Goal: Information Seeking & Learning: Check status

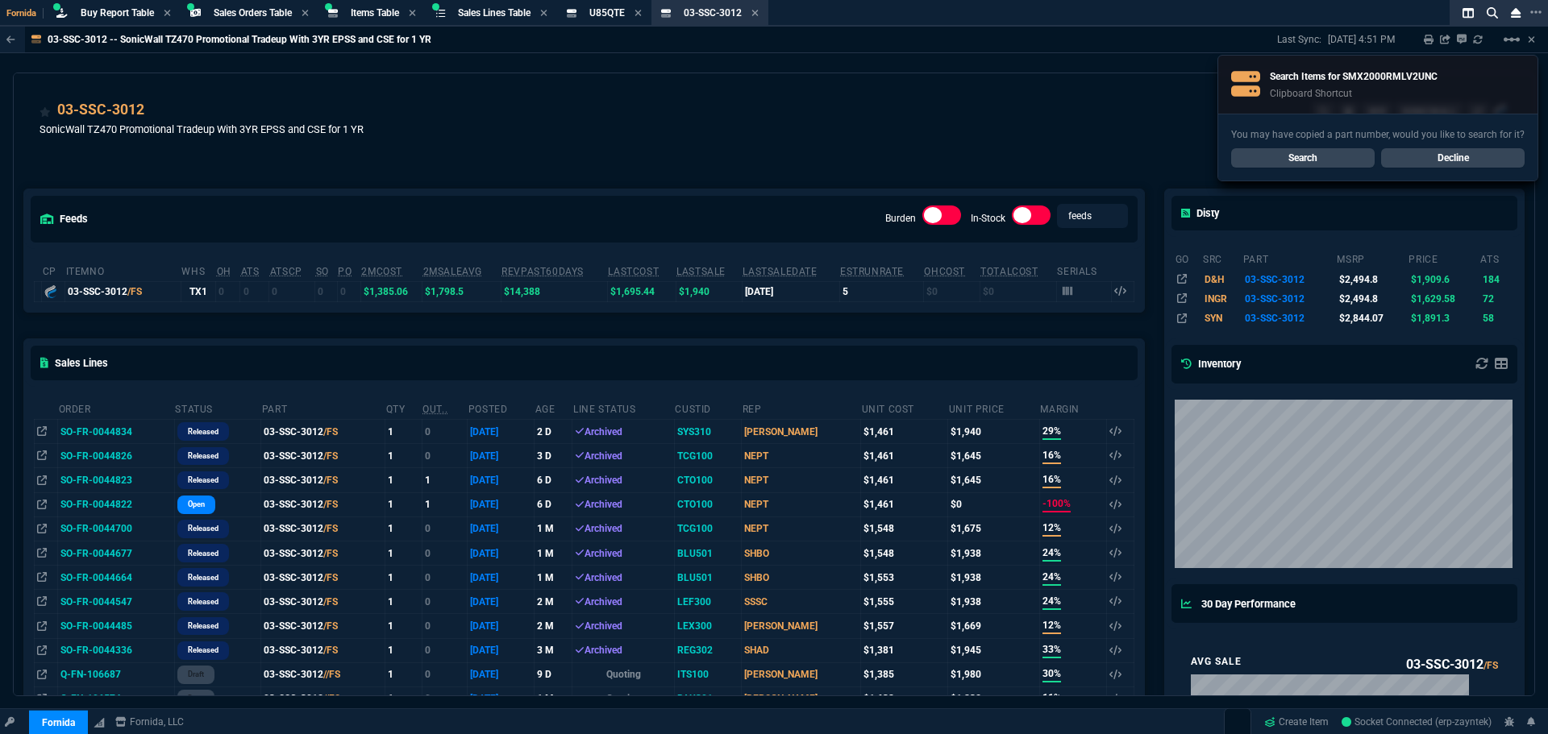
select select "9: OCAM"
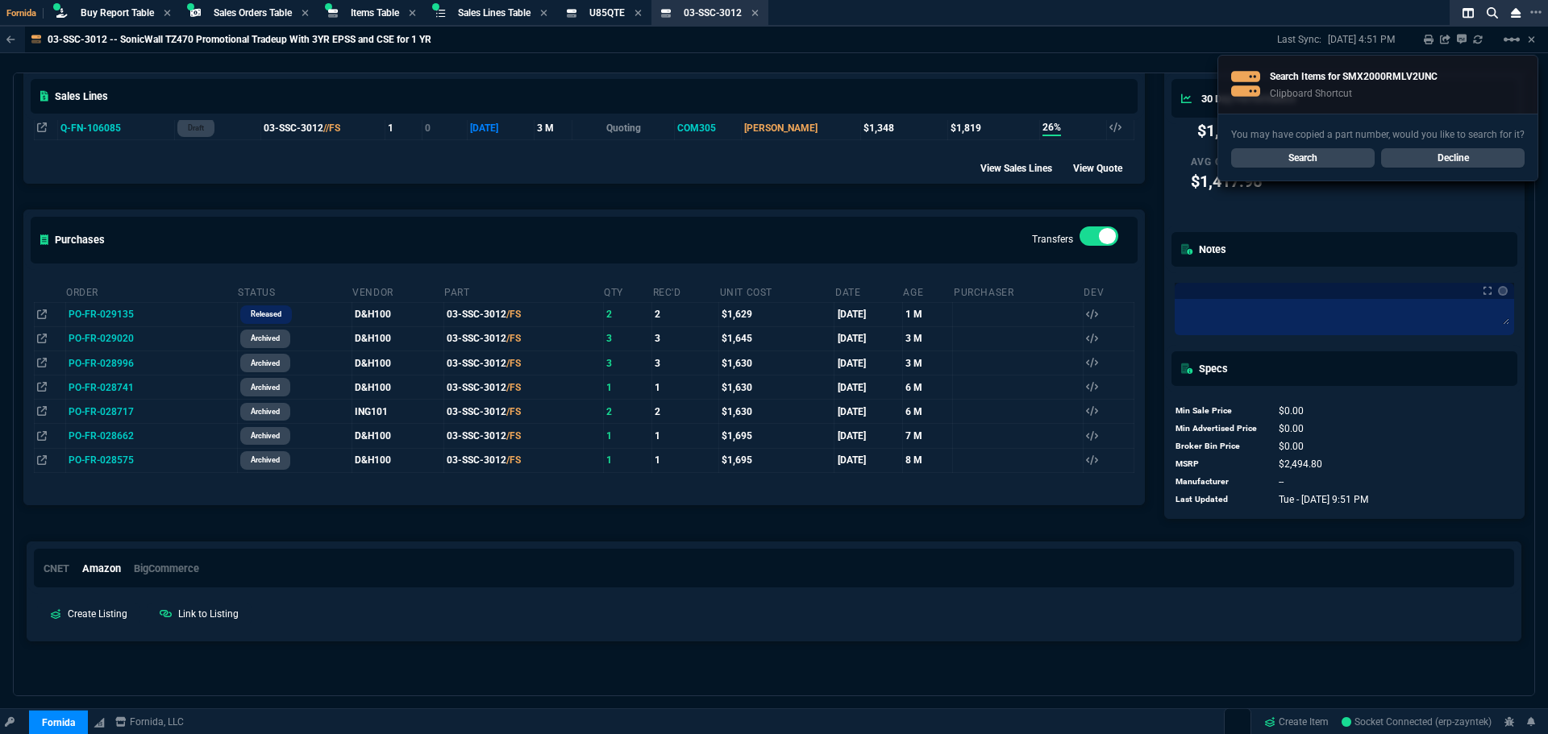
click at [1299, 160] on link "Search" at bounding box center [1302, 157] width 143 height 19
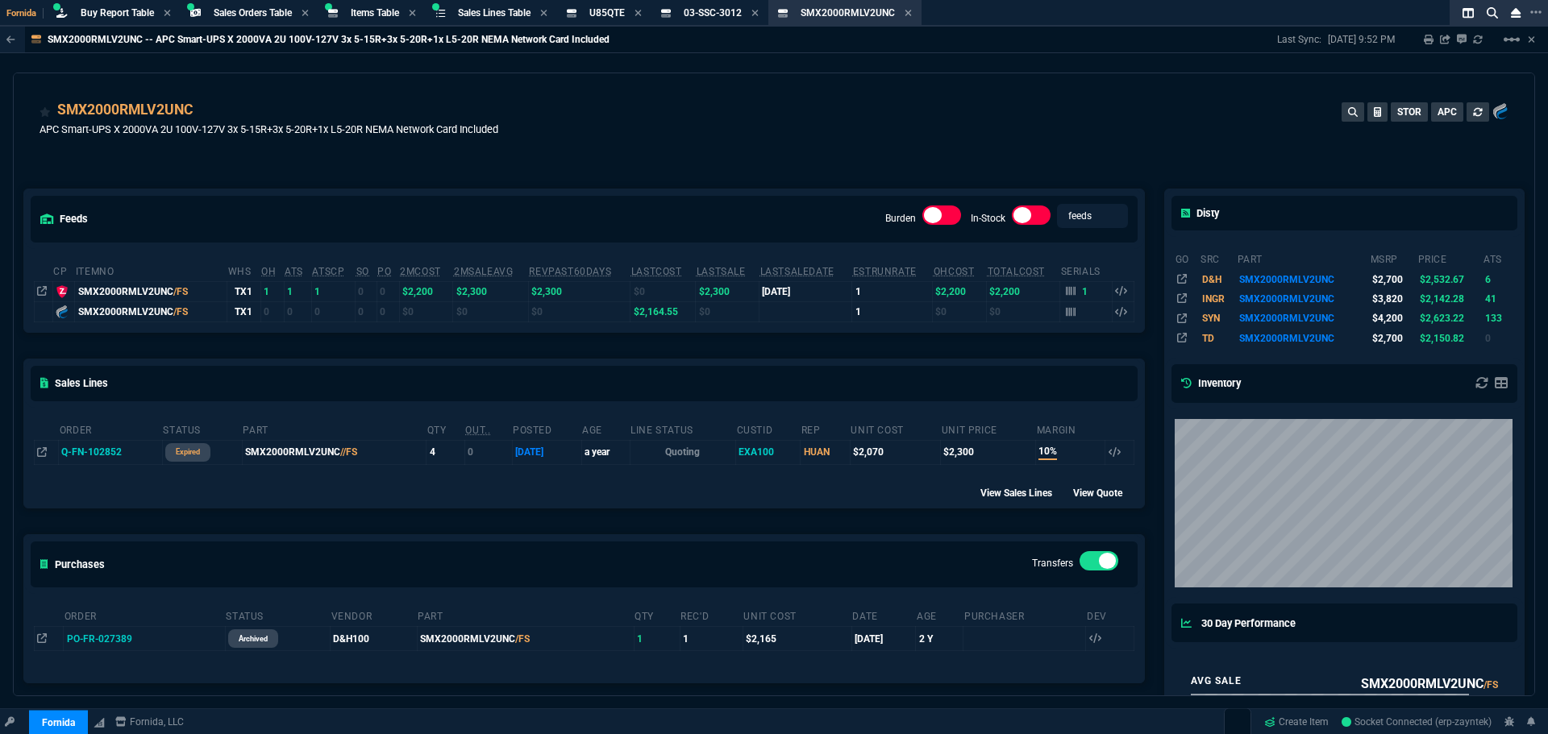
click at [1060, 288] on td "1" at bounding box center [1086, 291] width 52 height 20
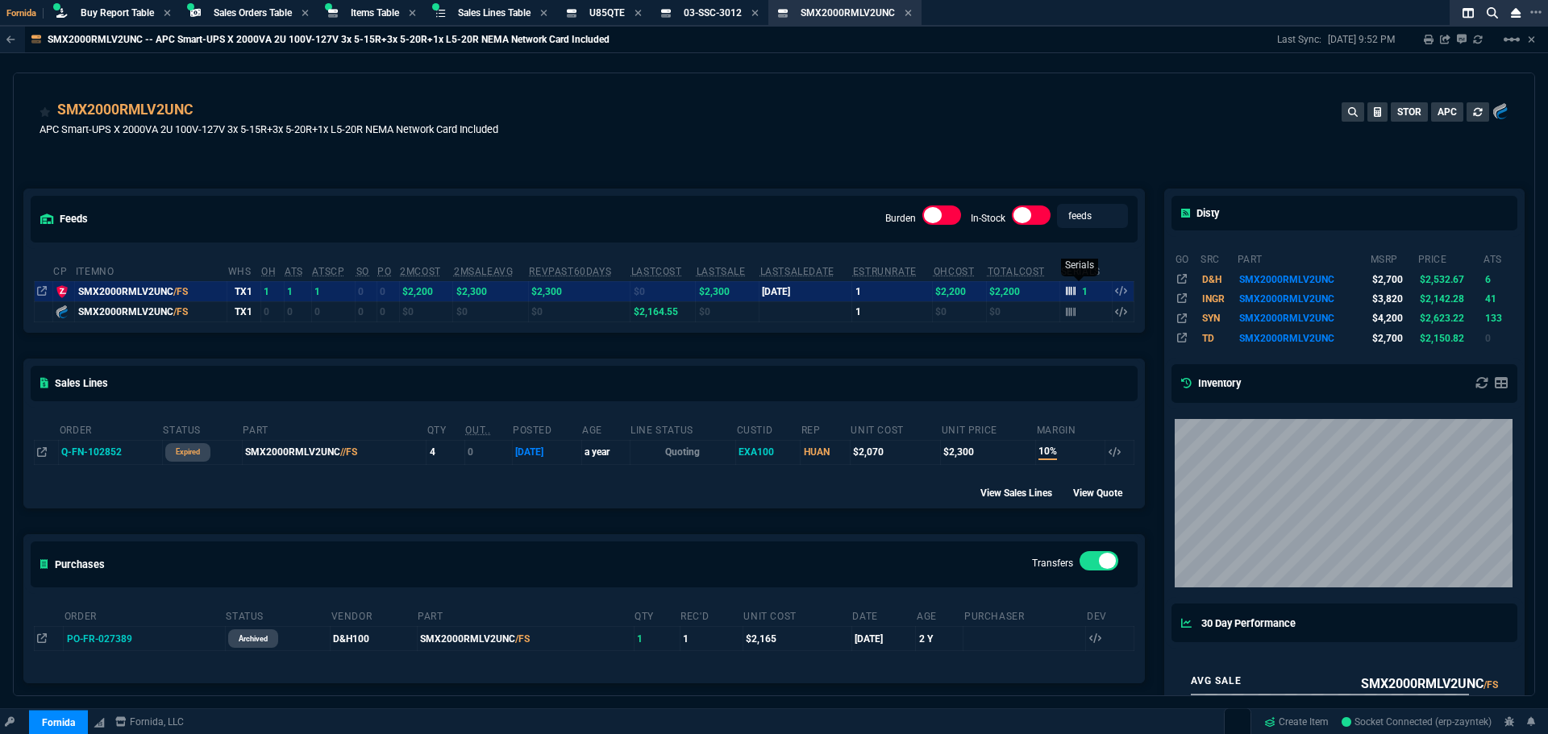
click at [1066, 288] on icon at bounding box center [1071, 291] width 10 height 10
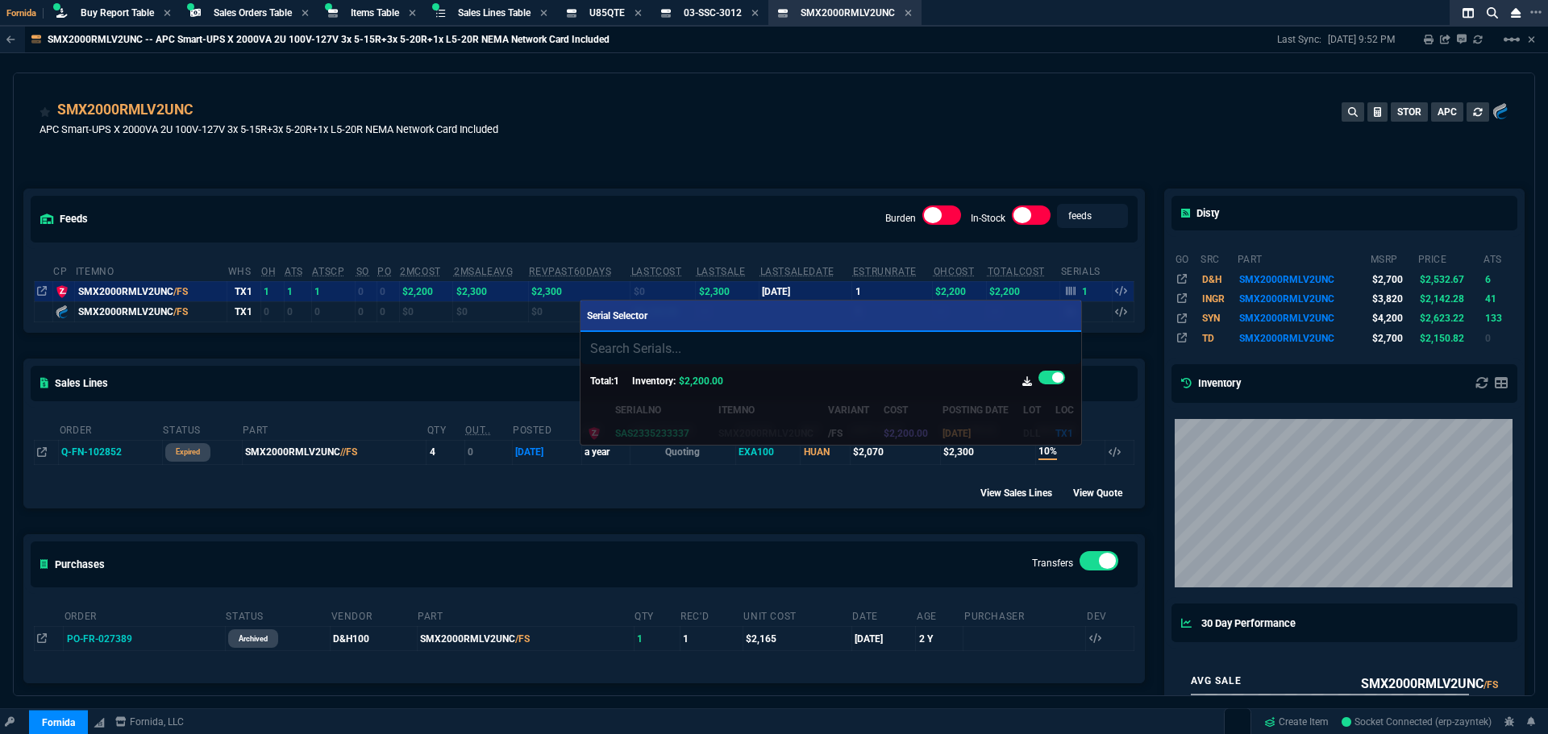
click at [743, 158] on div at bounding box center [774, 367] width 1548 height 734
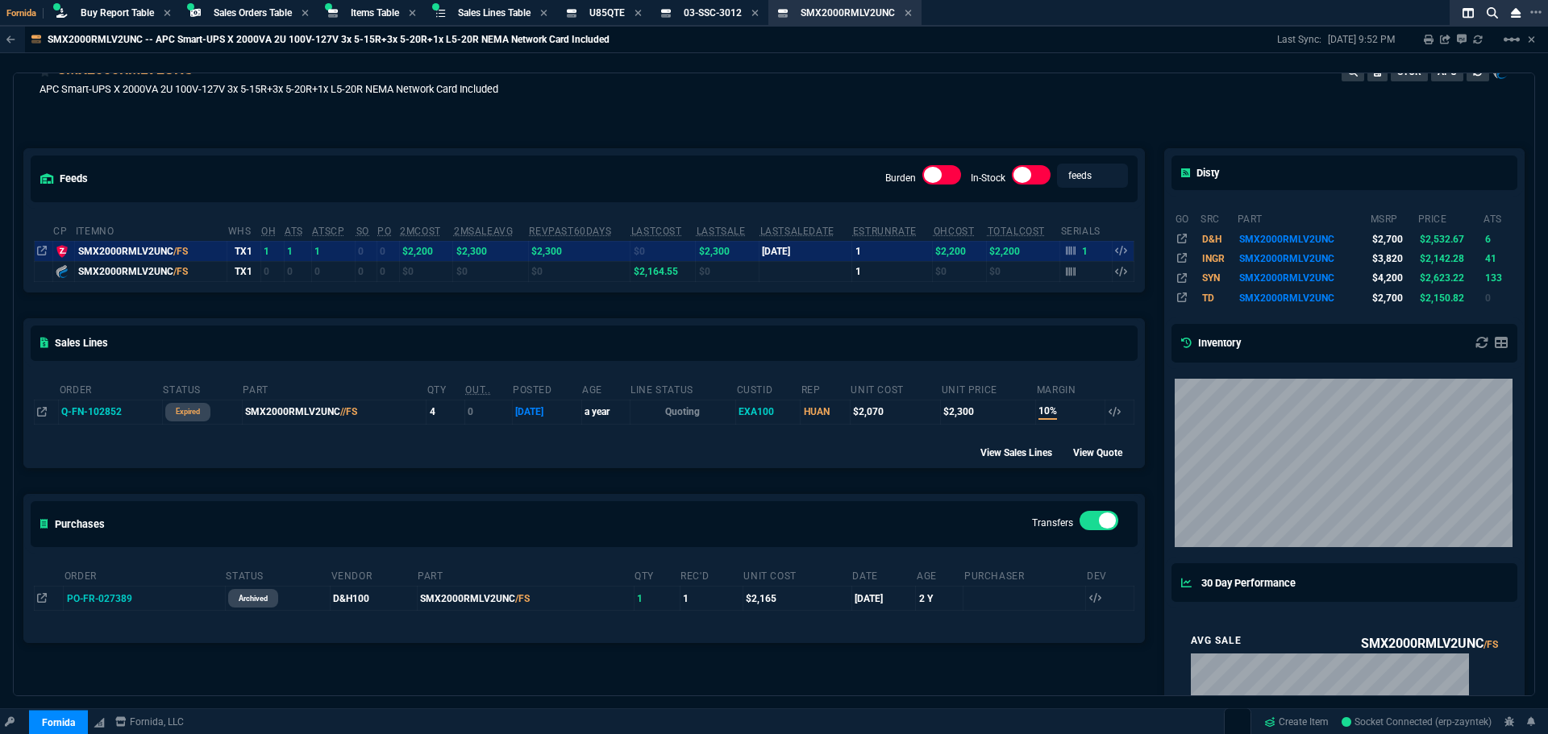
scroll to position [0, 0]
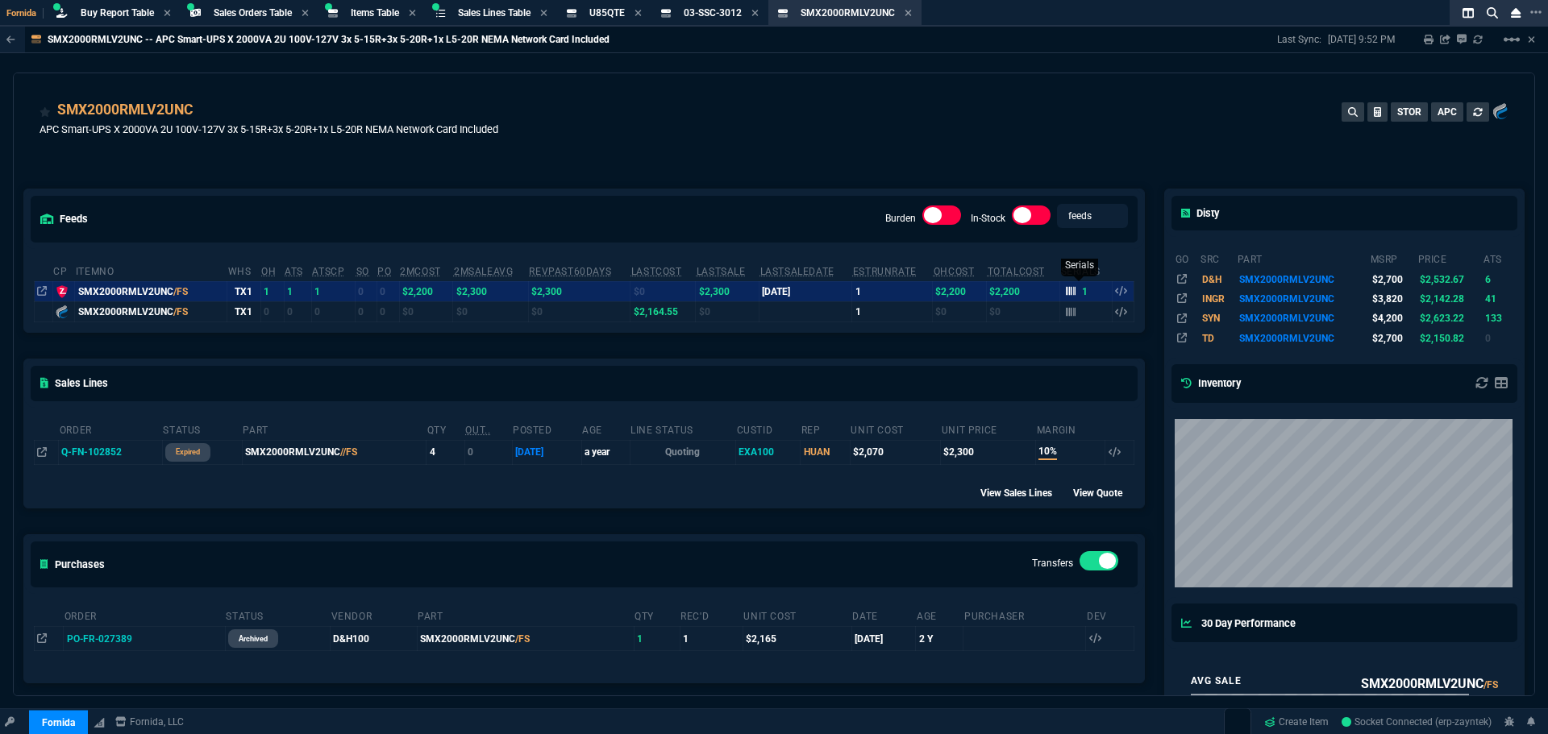
click at [1066, 288] on icon at bounding box center [1071, 291] width 10 height 10
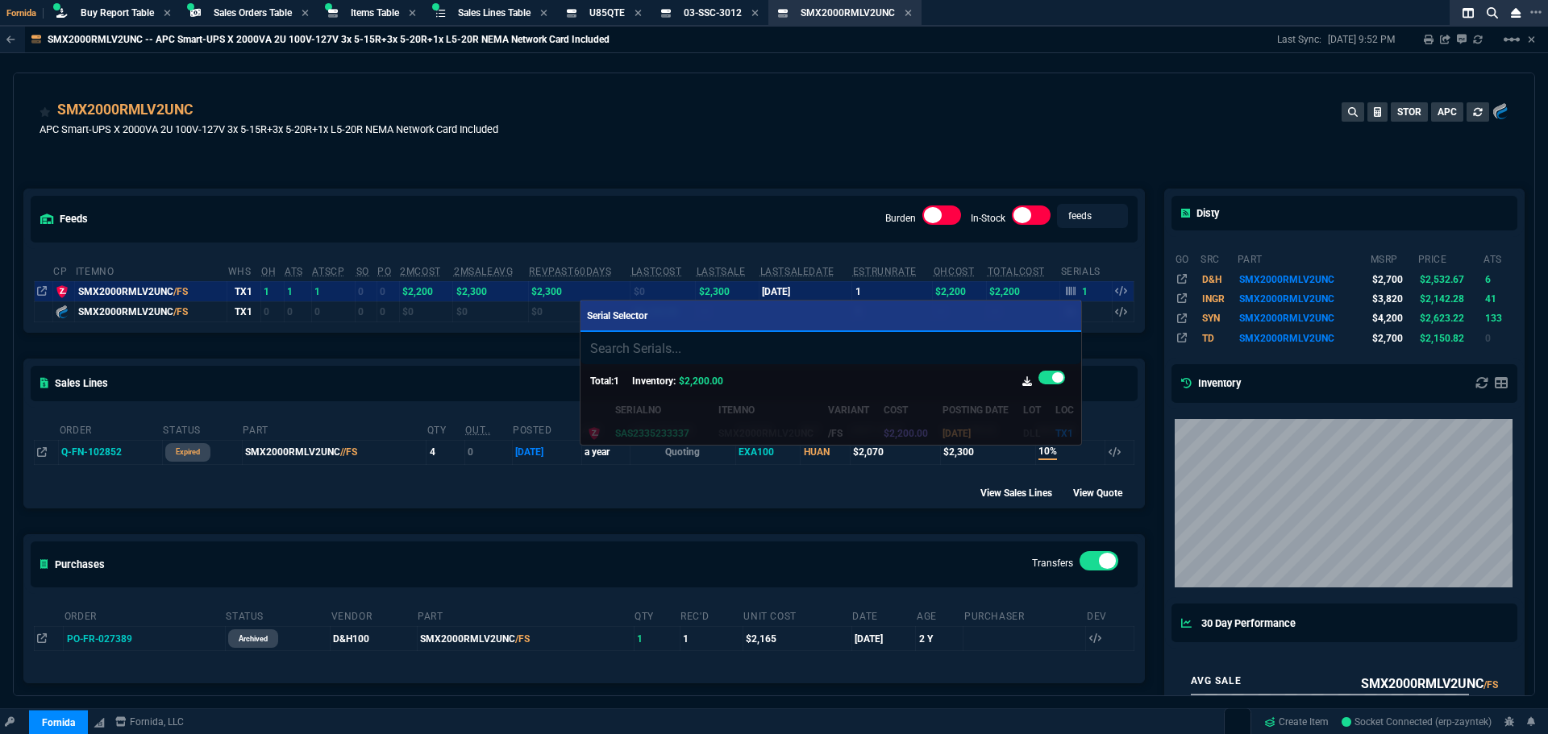
click at [365, 204] on div at bounding box center [774, 367] width 1548 height 734
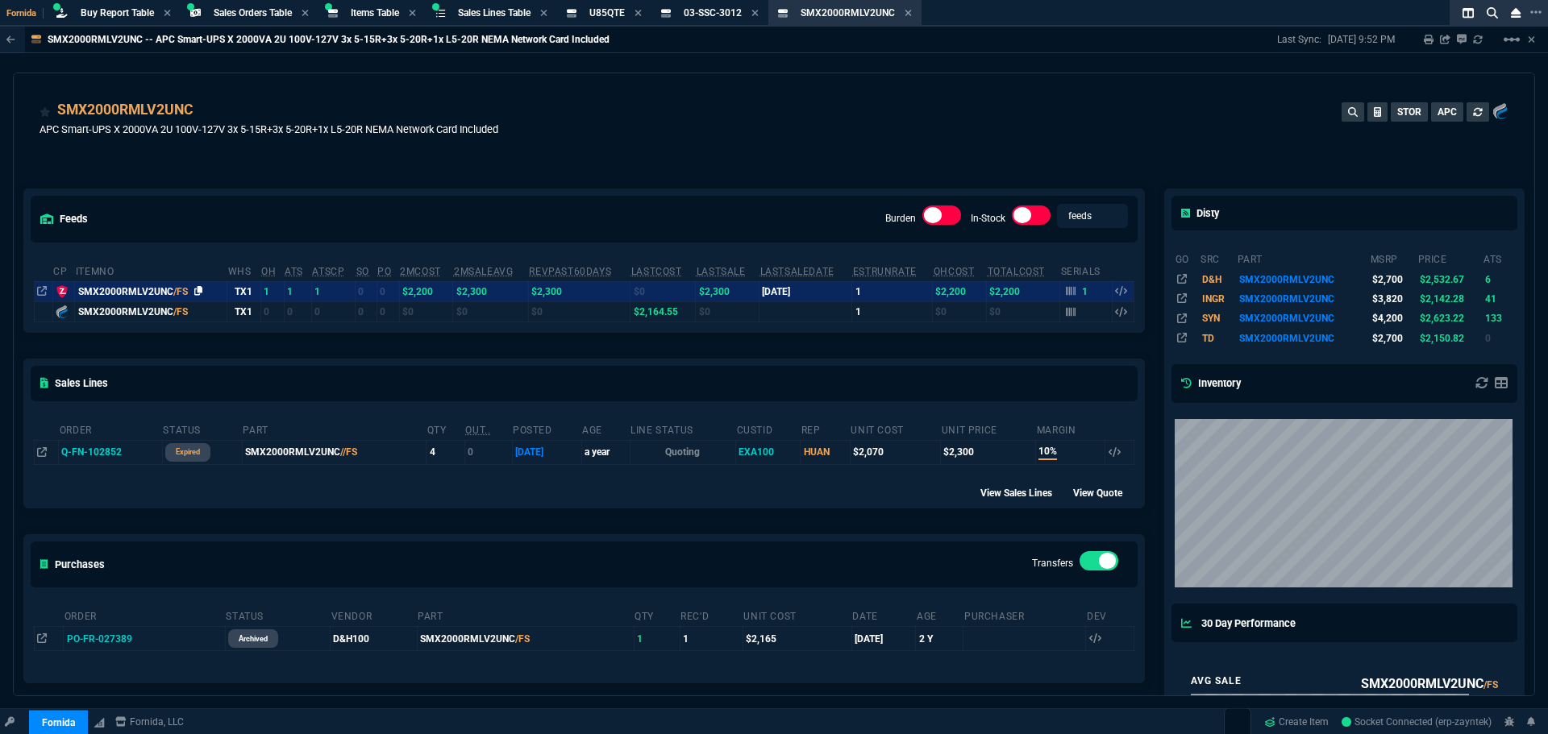
click at [194, 293] on icon at bounding box center [198, 291] width 9 height 10
click at [912, 12] on icon at bounding box center [908, 13] width 6 height 6
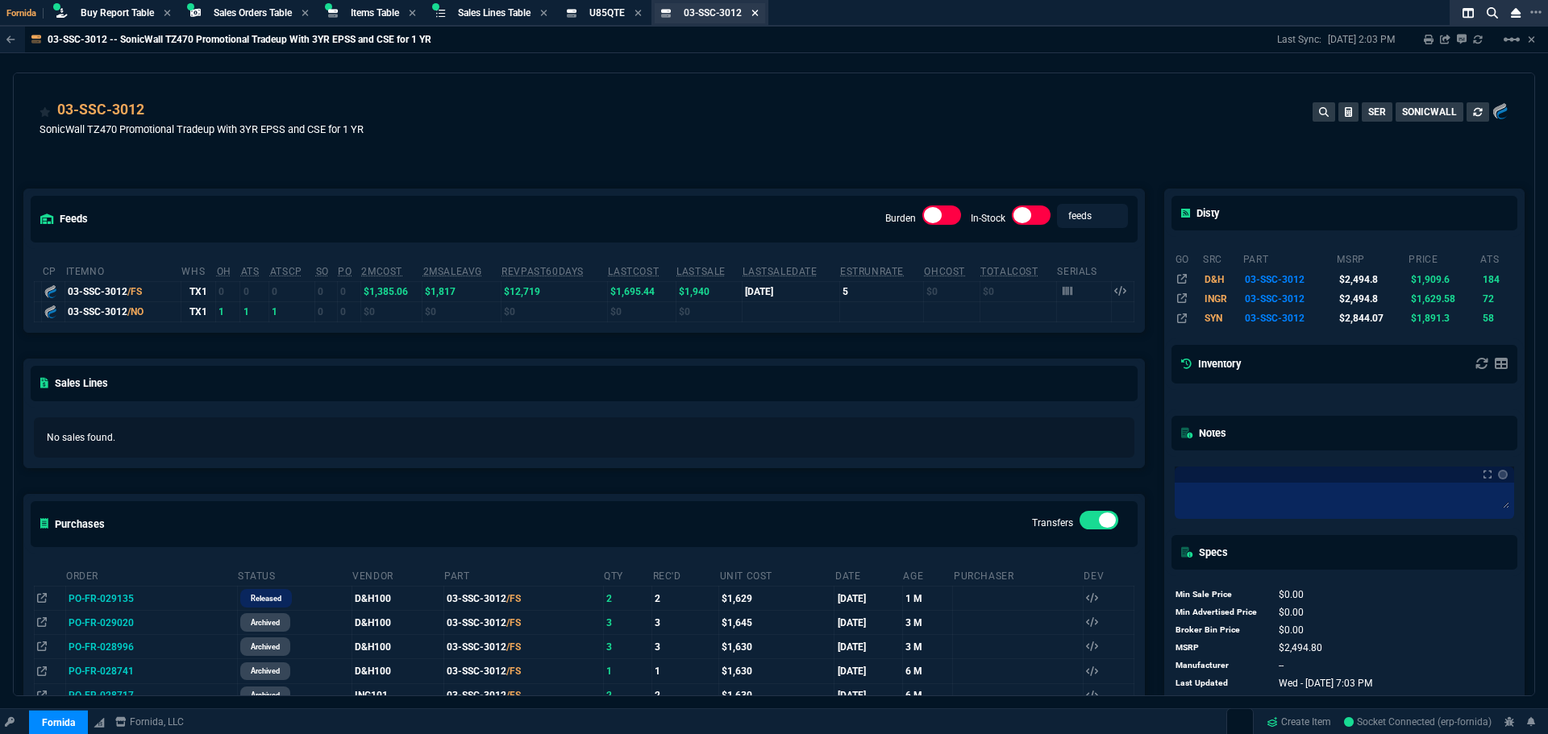
click at [759, 10] on icon at bounding box center [754, 13] width 7 height 10
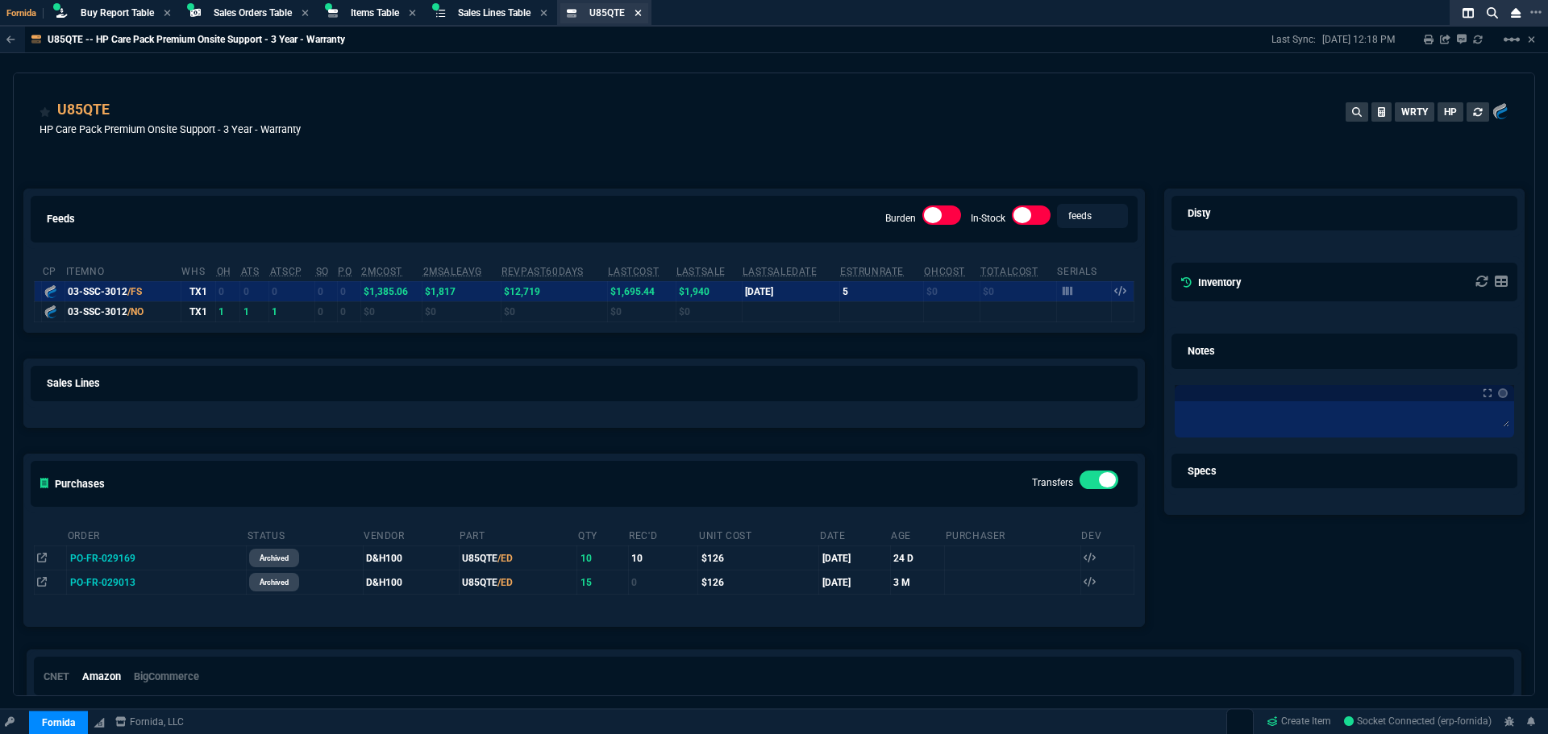
click at [642, 14] on icon at bounding box center [638, 13] width 6 height 6
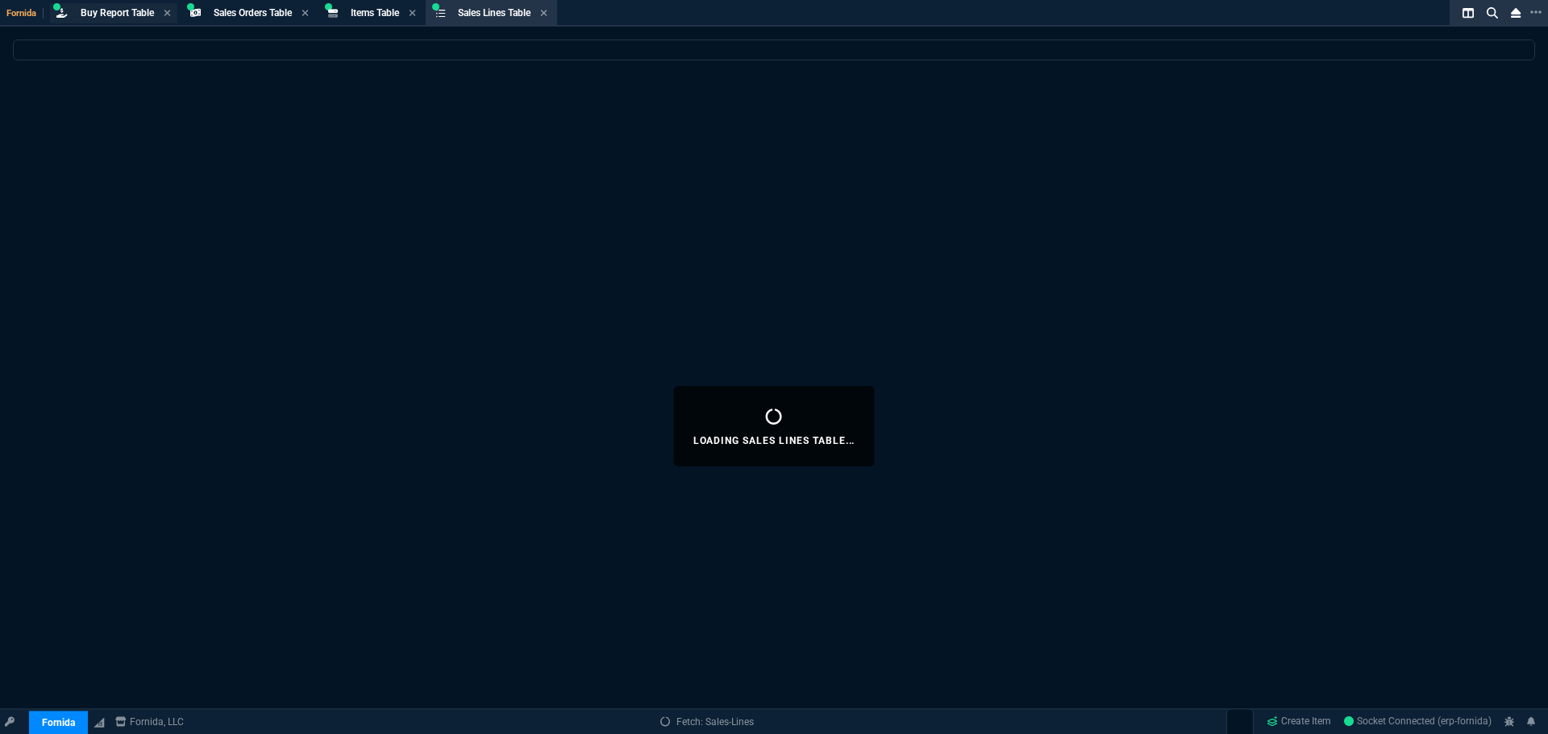
select select
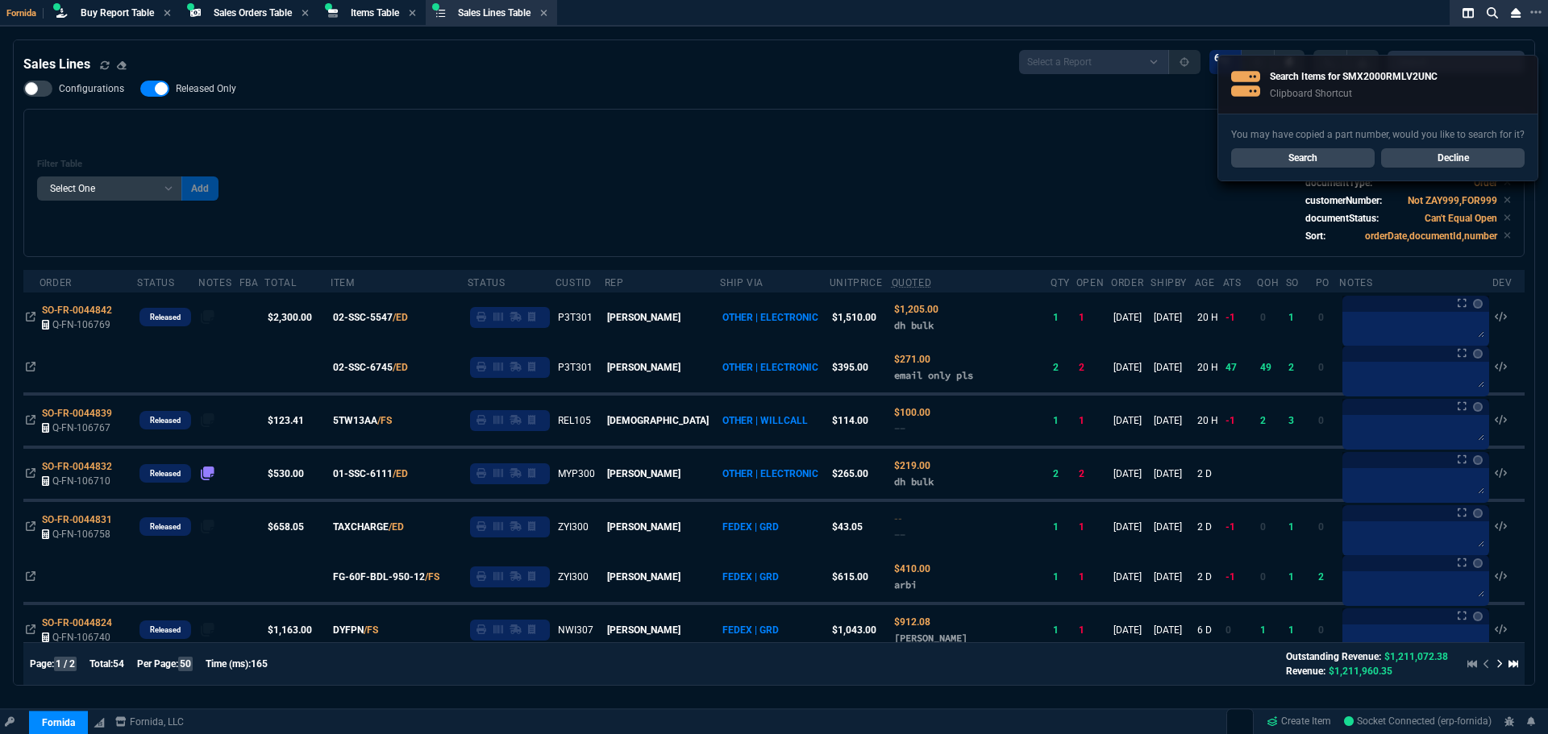
click at [1442, 149] on link "Decline" at bounding box center [1452, 157] width 143 height 19
select select "28: OCAM"
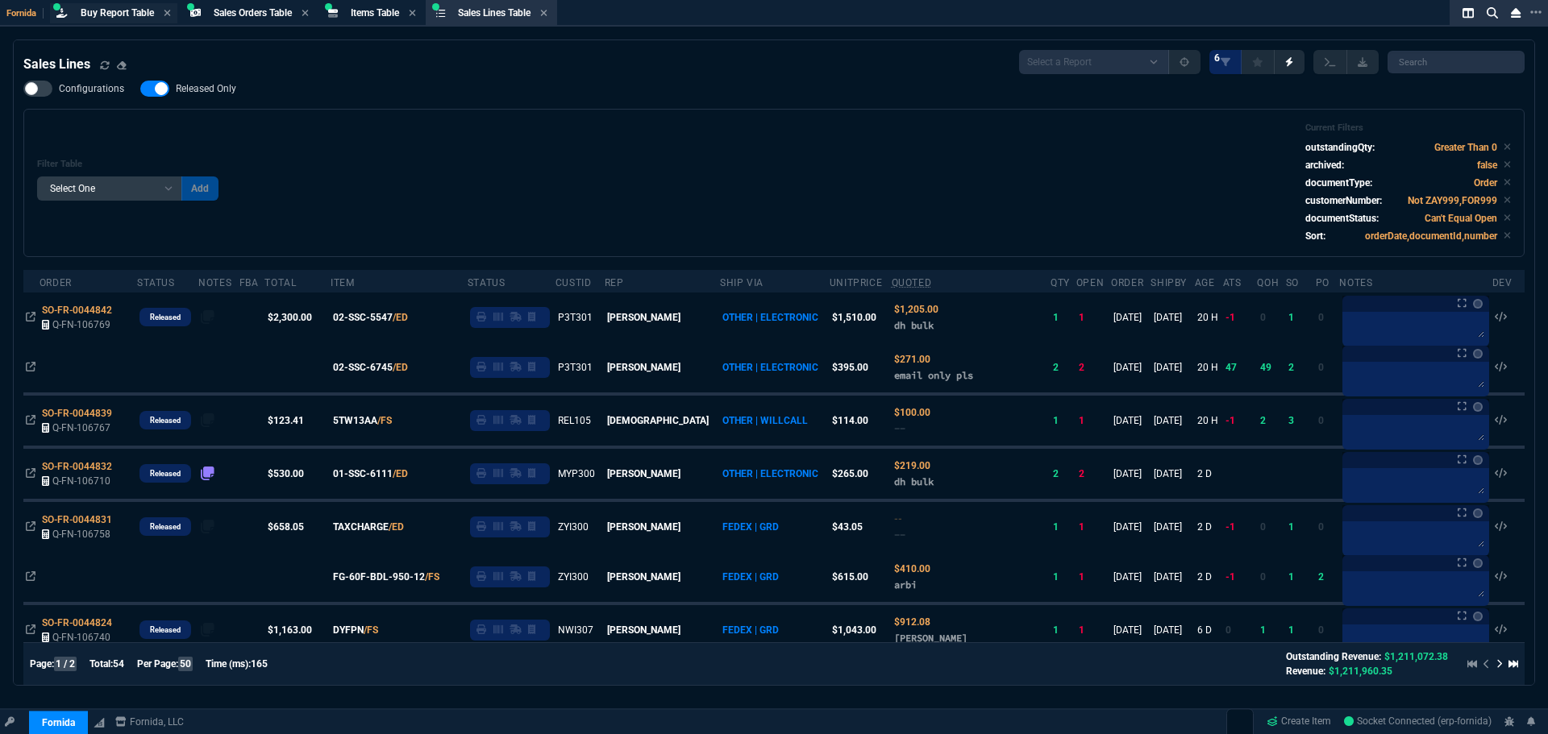
click at [124, 10] on span "Buy Report Table" at bounding box center [117, 12] width 73 height 11
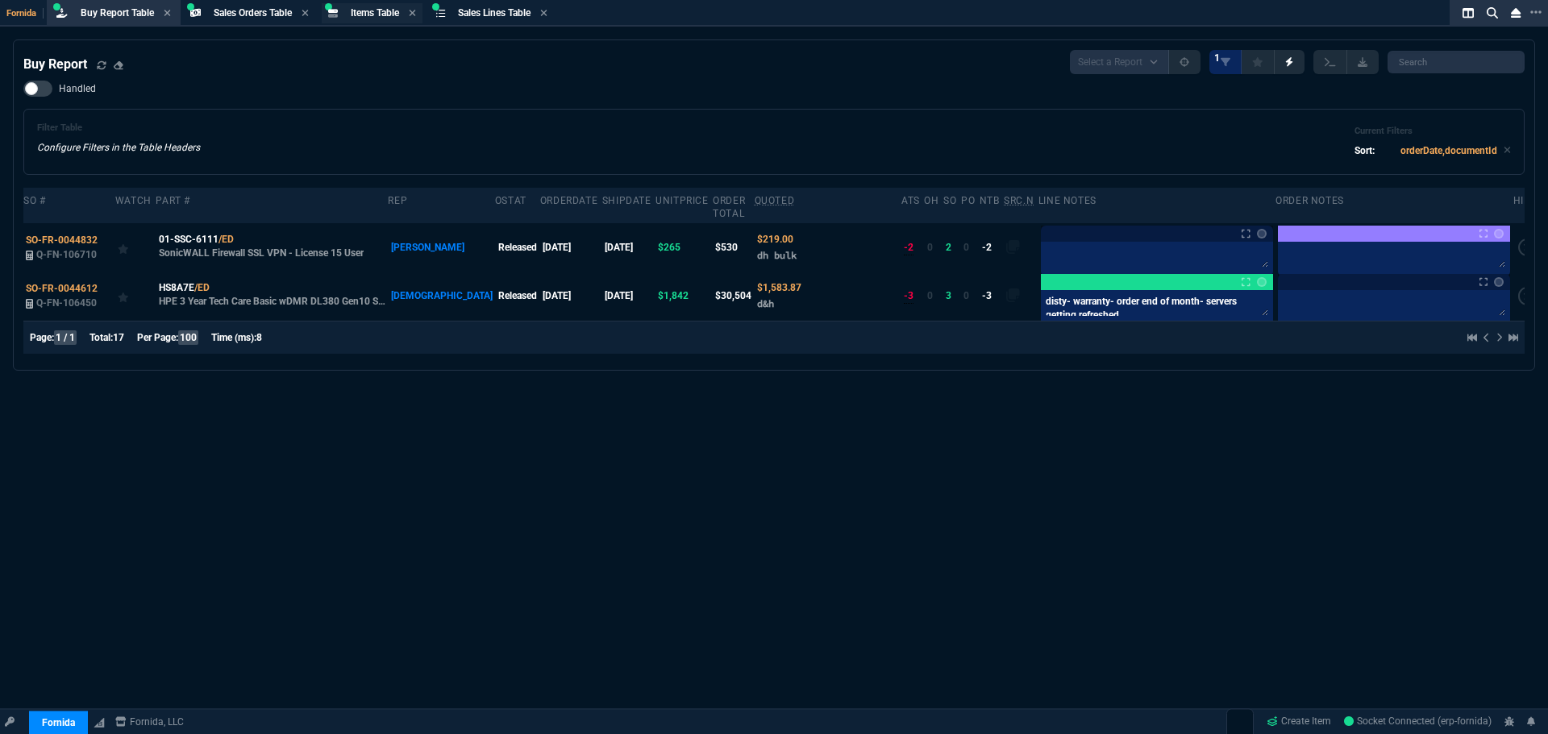
click at [378, 14] on span "Items Table" at bounding box center [375, 12] width 48 height 11
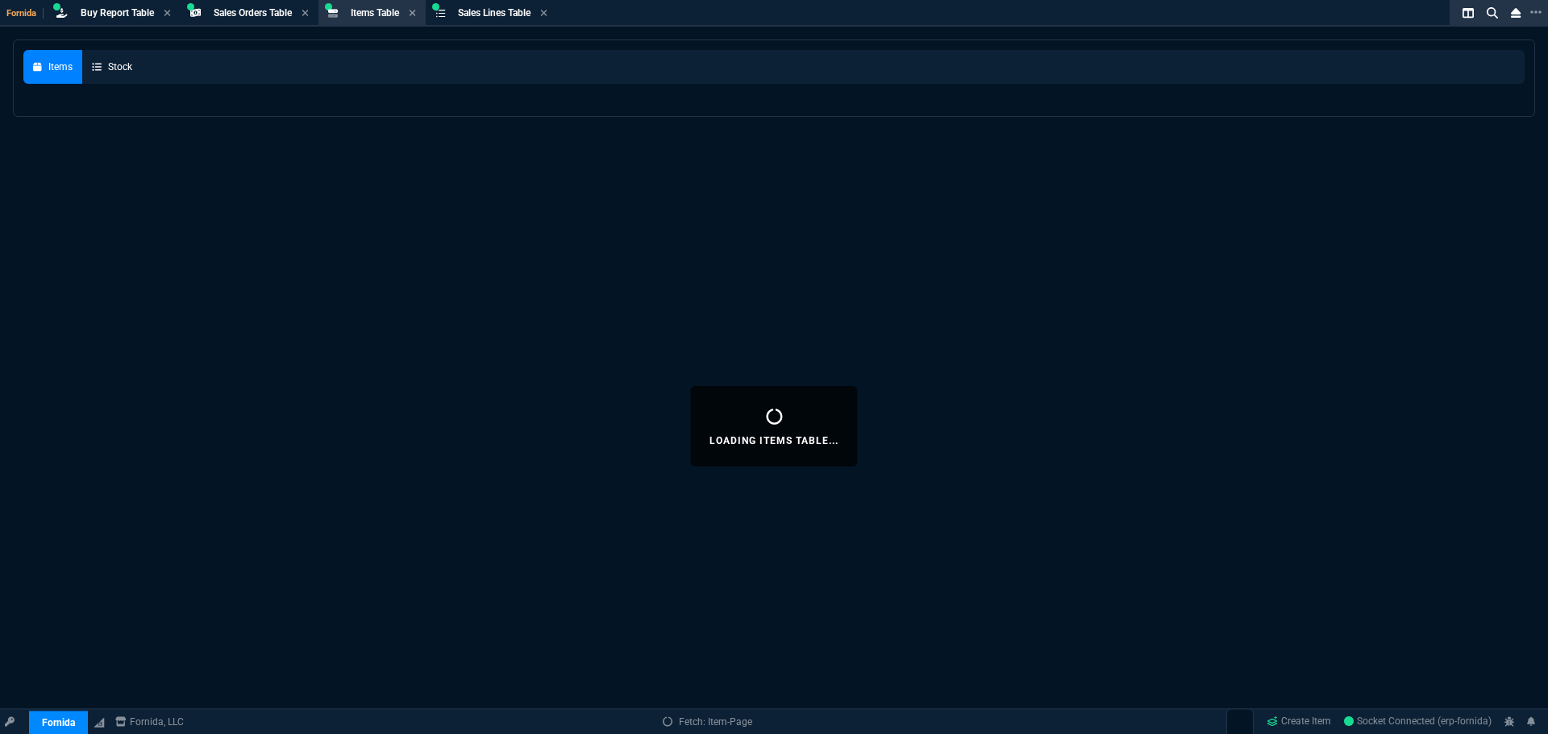
select select
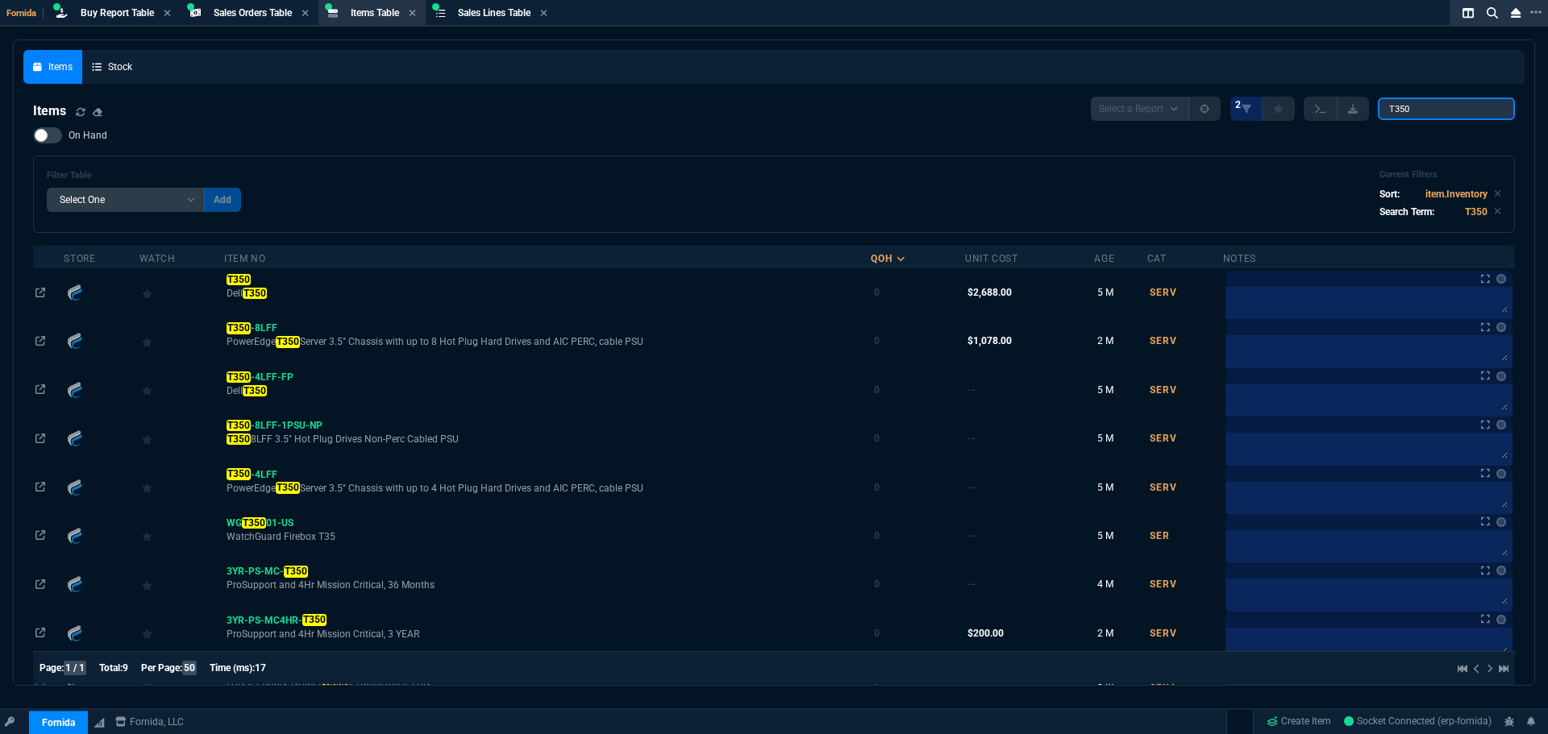
click at [1147, 60] on div "Items Stock Items Select a Report NEW QUERY 2 T350 On Hand Filter Table Select …" at bounding box center [773, 402] width 1501 height 705
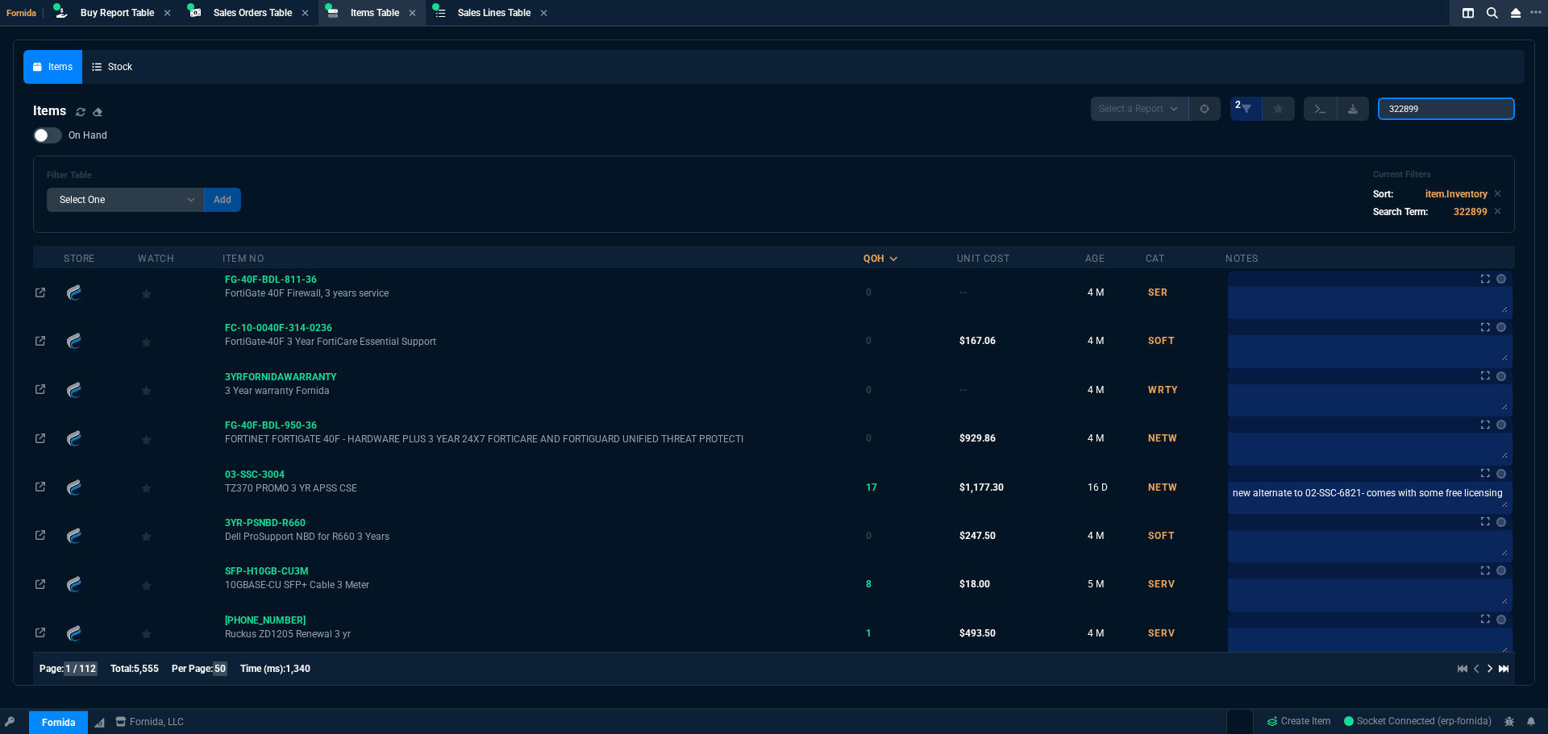
type input "322899"
click at [73, 135] on span "On Hand" at bounding box center [88, 135] width 39 height 13
click at [33, 135] on input "On Hand" at bounding box center [32, 135] width 1 height 1
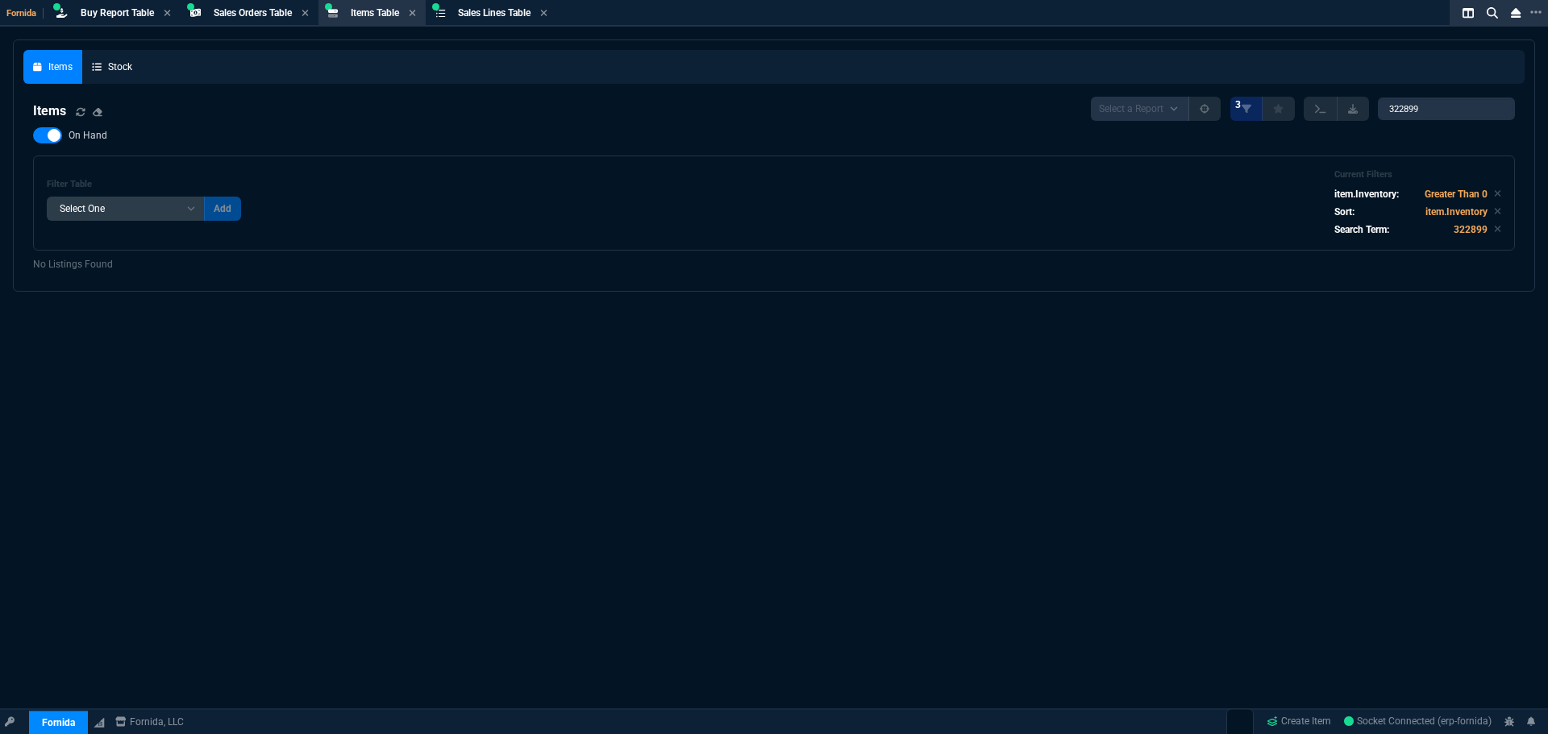
click at [73, 135] on span "On Hand" at bounding box center [88, 135] width 39 height 13
click at [33, 135] on input "On Hand" at bounding box center [32, 135] width 1 height 1
checkbox input "false"
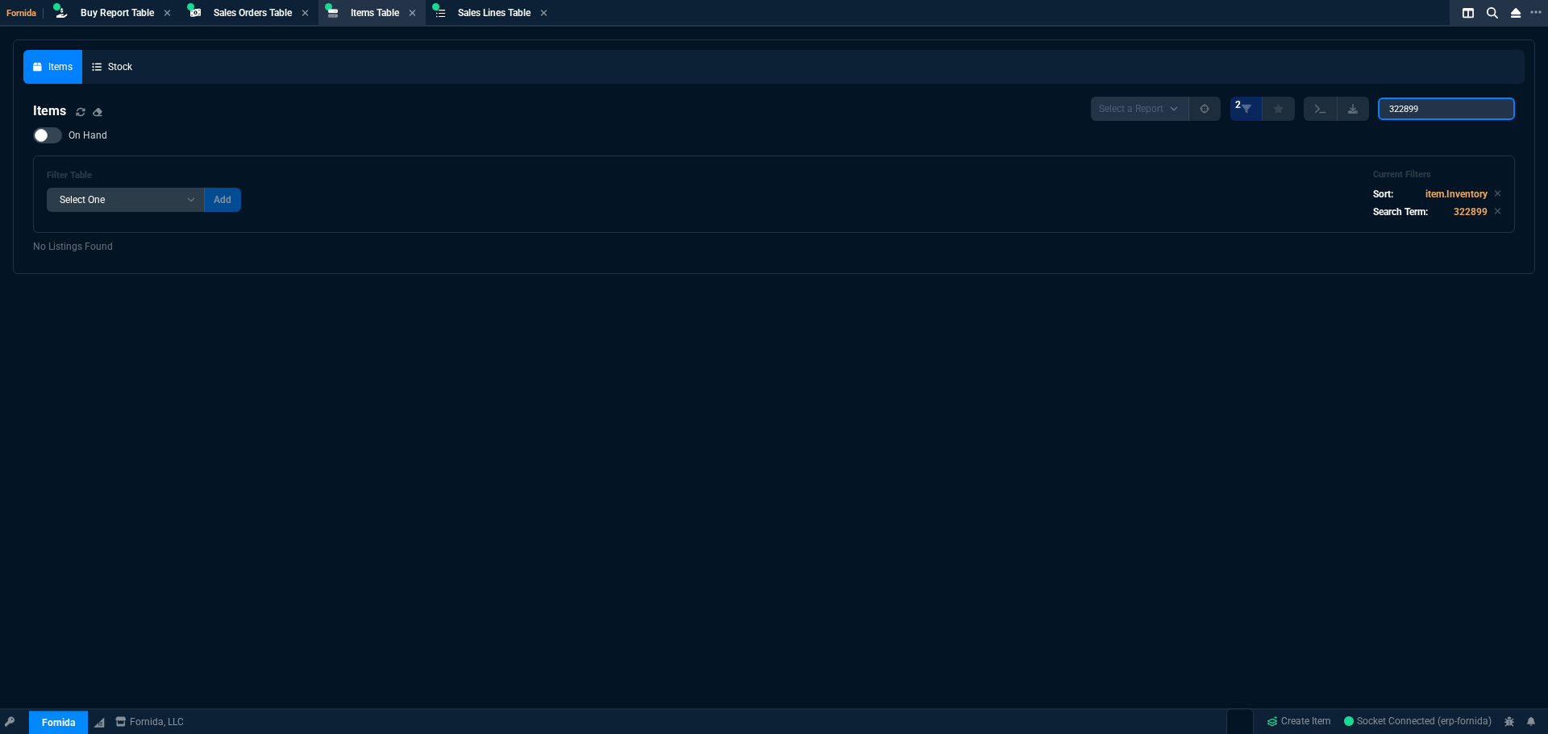
drag, startPoint x: 1445, startPoint y: 106, endPoint x: 1079, endPoint y: 84, distance: 367.4
click at [1217, 94] on nx-fornida-items-table "Items Select a Report NEW QUERY 2 322899 On Hand Filter Table Select One Add Fi…" at bounding box center [773, 175] width 1501 height 177
click at [1388, 102] on input "322899" at bounding box center [1446, 109] width 137 height 23
click at [1427, 108] on input "322899" at bounding box center [1446, 109] width 137 height 23
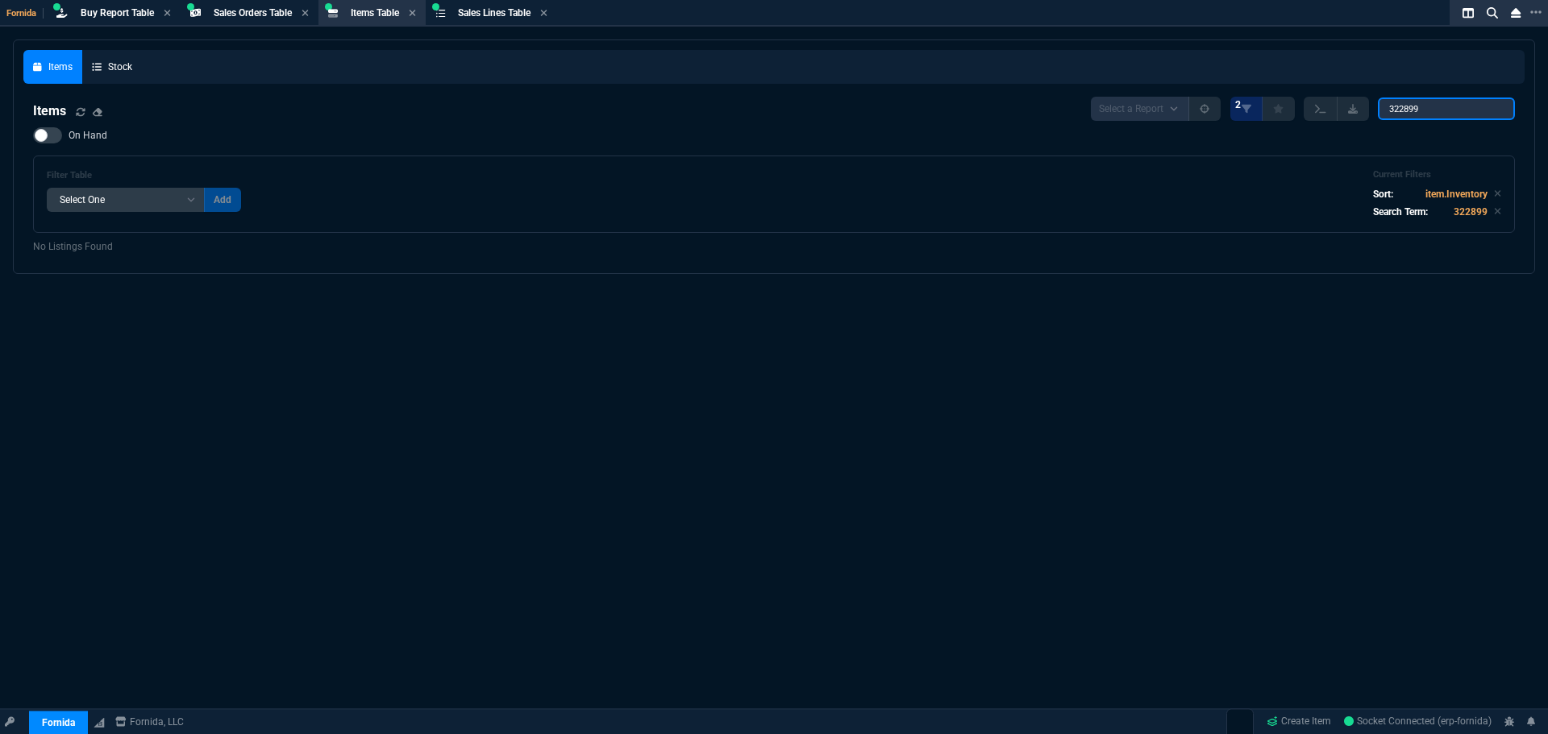
click at [1427, 108] on input "322899" at bounding box center [1446, 109] width 137 height 23
type input "CPAC"
click at [77, 138] on span "On Hand" at bounding box center [88, 135] width 39 height 13
click at [33, 136] on input "On Hand" at bounding box center [32, 135] width 1 height 1
checkbox input "true"
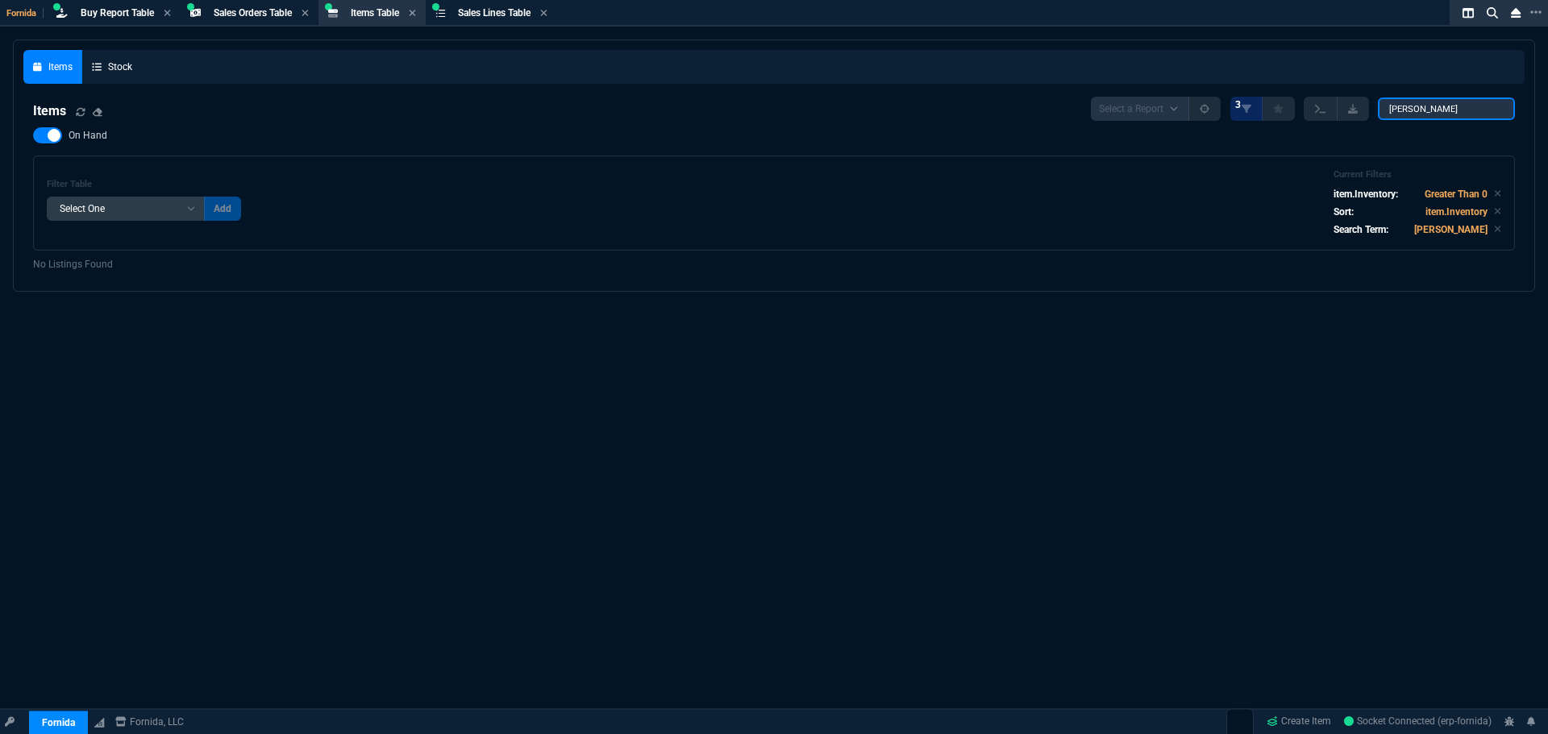
drag, startPoint x: 1447, startPoint y: 112, endPoint x: 1315, endPoint y: 88, distance: 134.4
click at [1361, 102] on div "Select a Report NEW QUERY 3 CPAC" at bounding box center [1303, 109] width 424 height 24
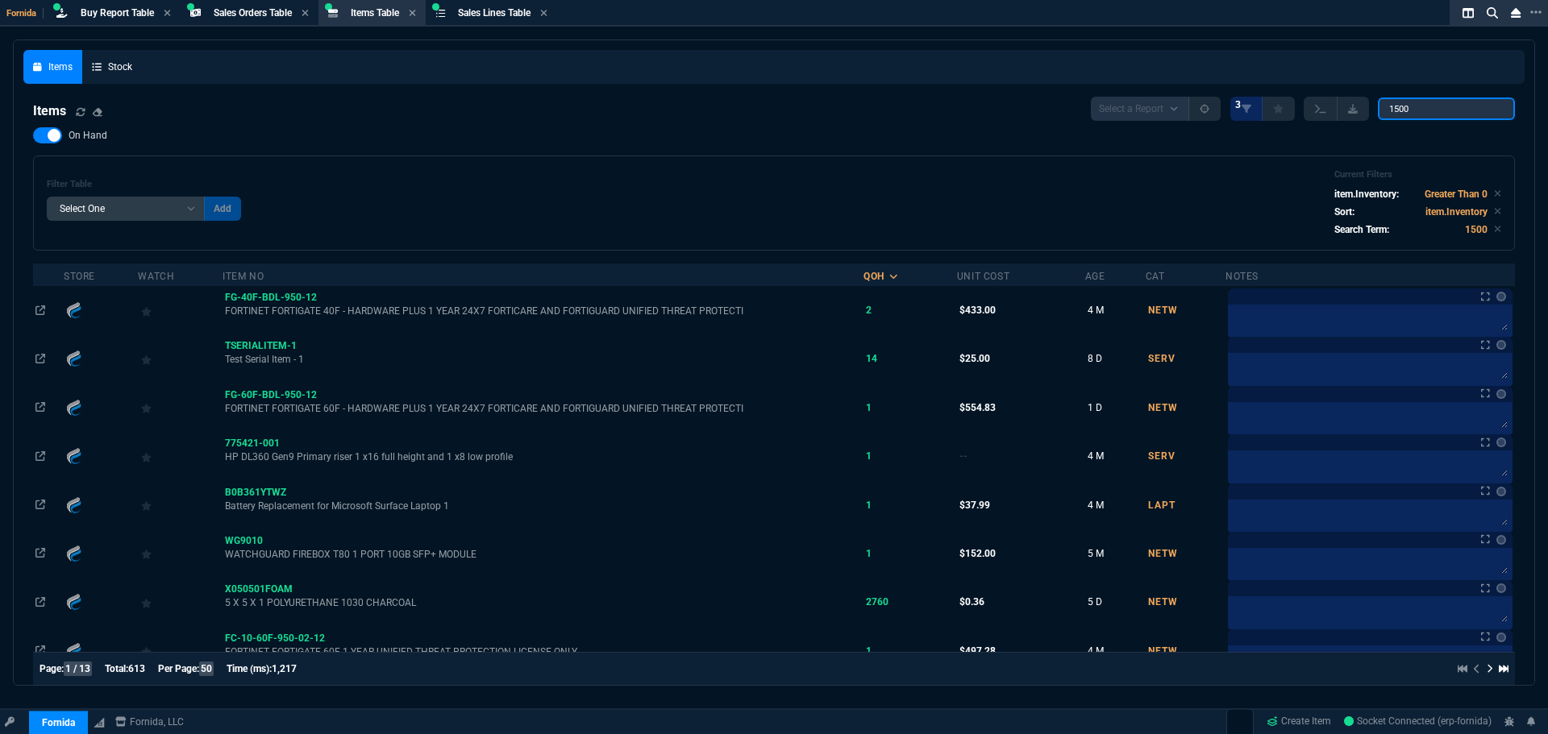
type input "1500"
click at [88, 139] on span "On Hand" at bounding box center [88, 135] width 39 height 13
click at [33, 136] on input "On Hand" at bounding box center [32, 135] width 1 height 1
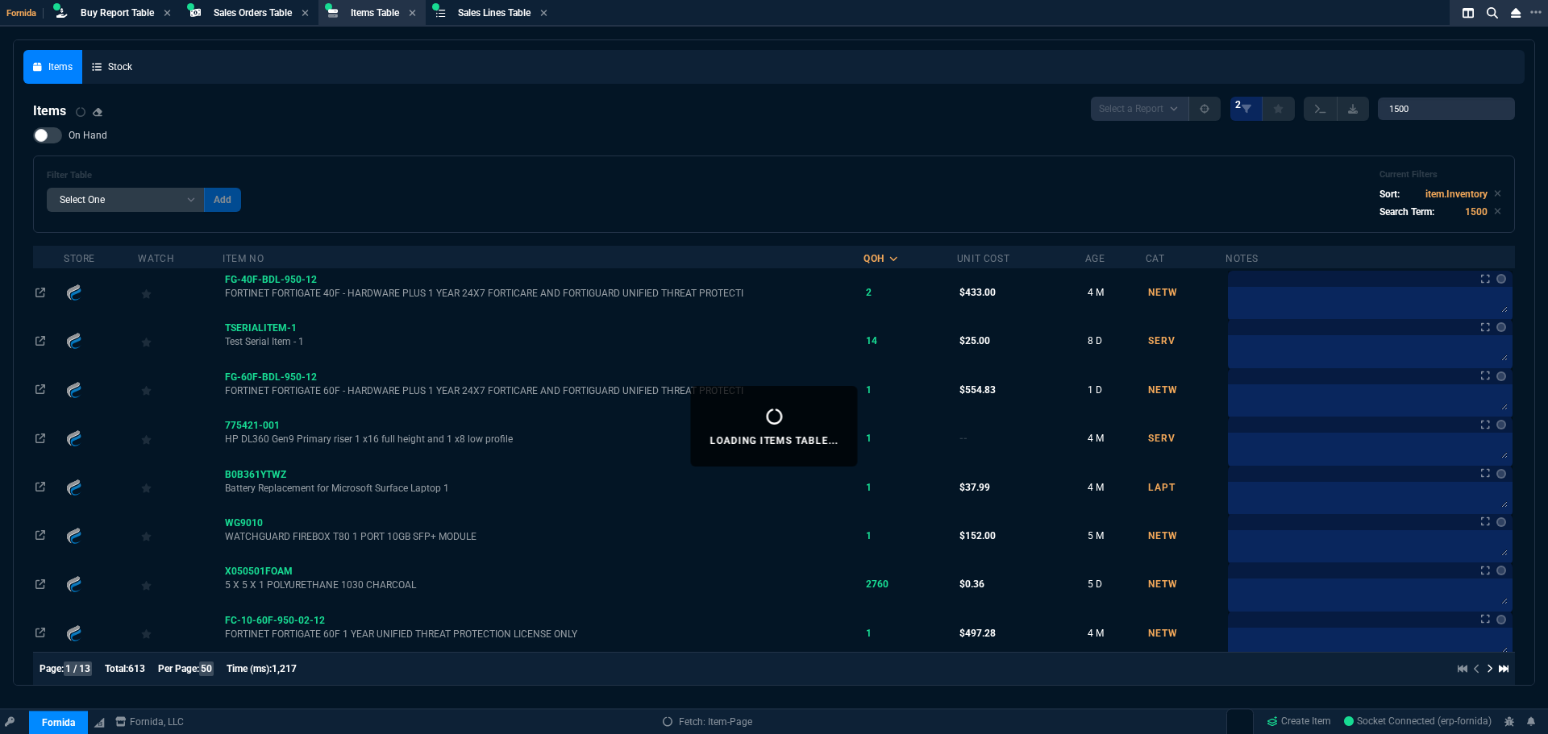
click at [88, 140] on span "On Hand" at bounding box center [88, 135] width 39 height 13
click at [33, 136] on input "On Hand" at bounding box center [32, 135] width 1 height 1
checkbox input "true"
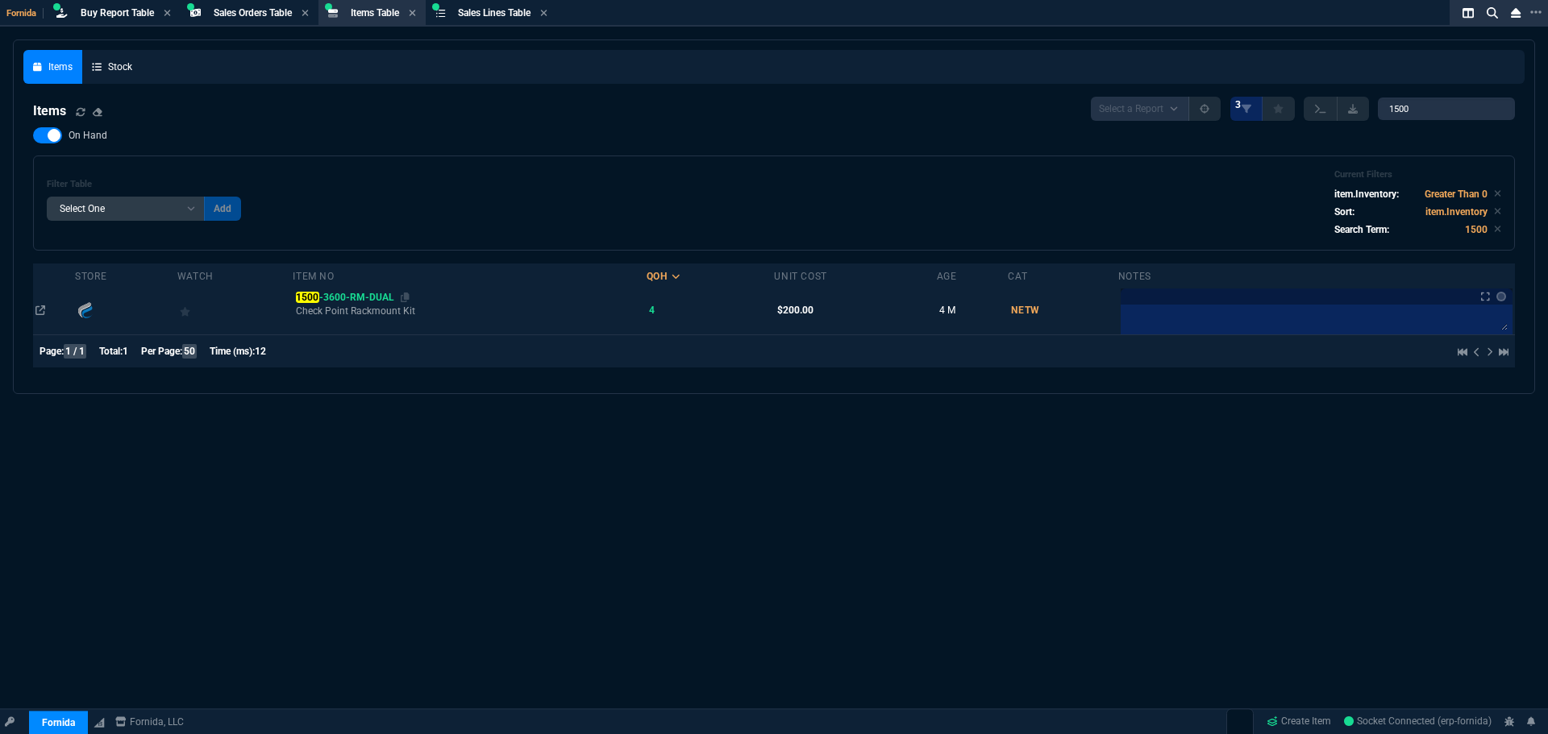
click at [378, 296] on span "1500 -3600-RM-DUAL" at bounding box center [345, 297] width 98 height 11
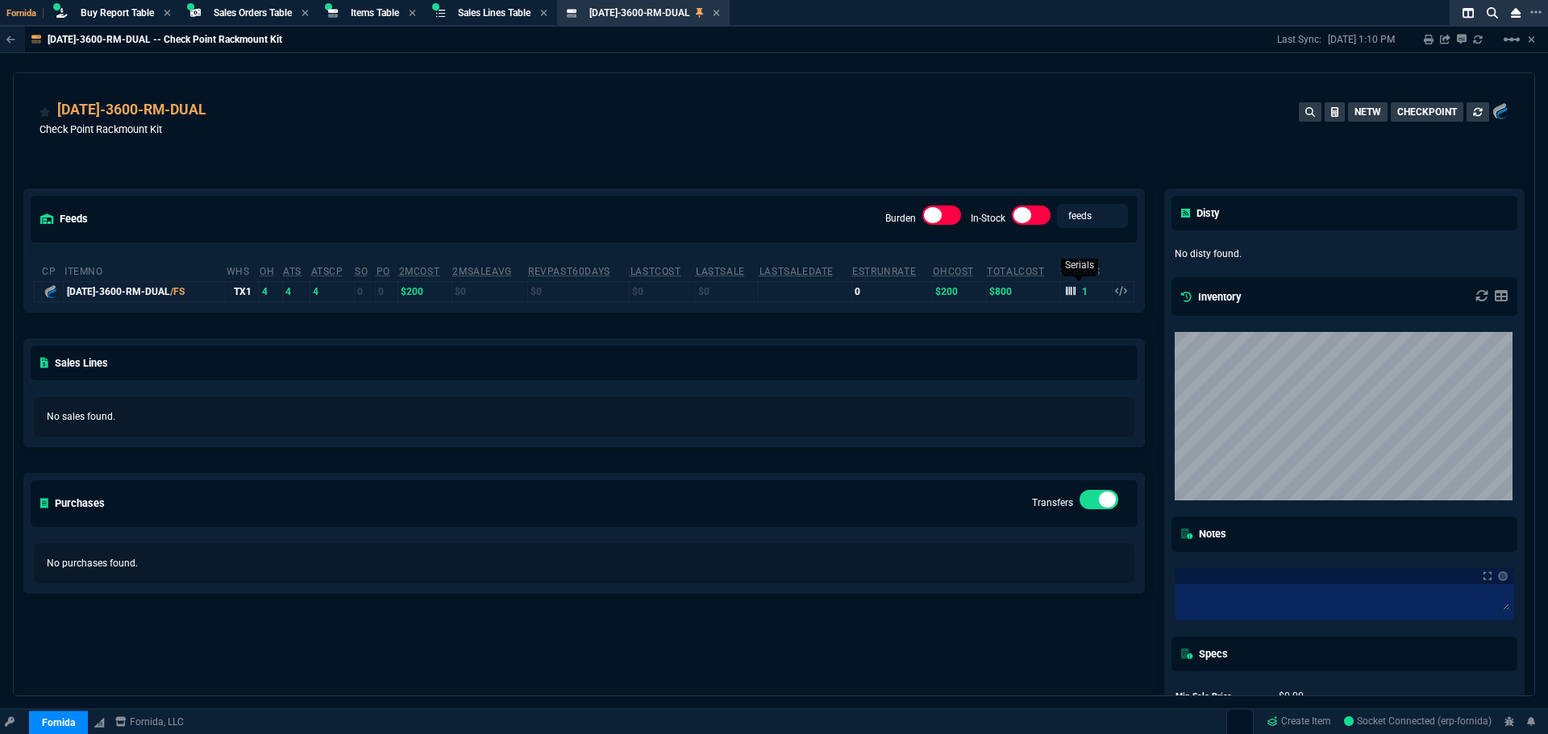
click at [1066, 292] on icon at bounding box center [1071, 291] width 10 height 9
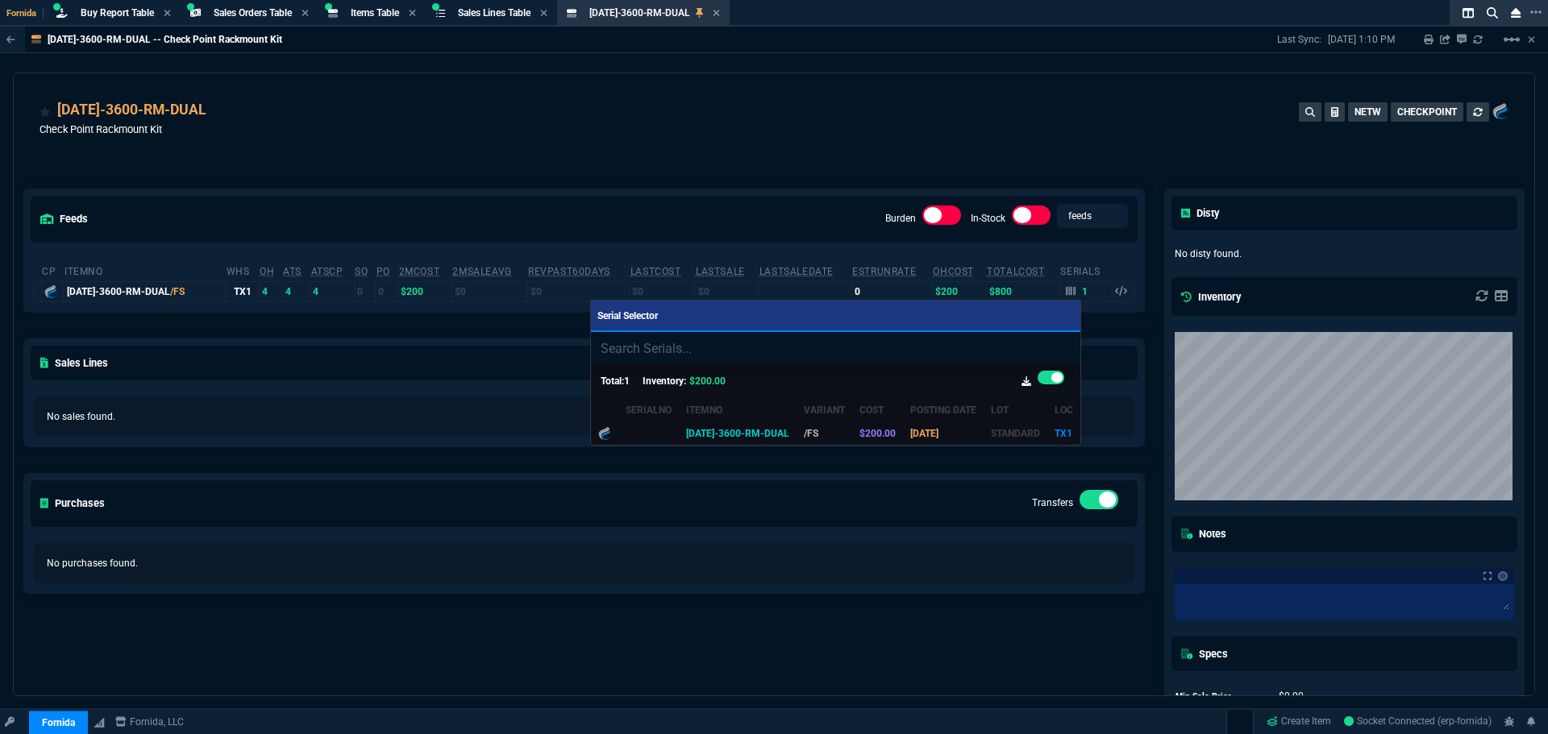
drag, startPoint x: 454, startPoint y: 125, endPoint x: 489, endPoint y: 127, distance: 35.5
click at [454, 125] on div at bounding box center [774, 367] width 1548 height 734
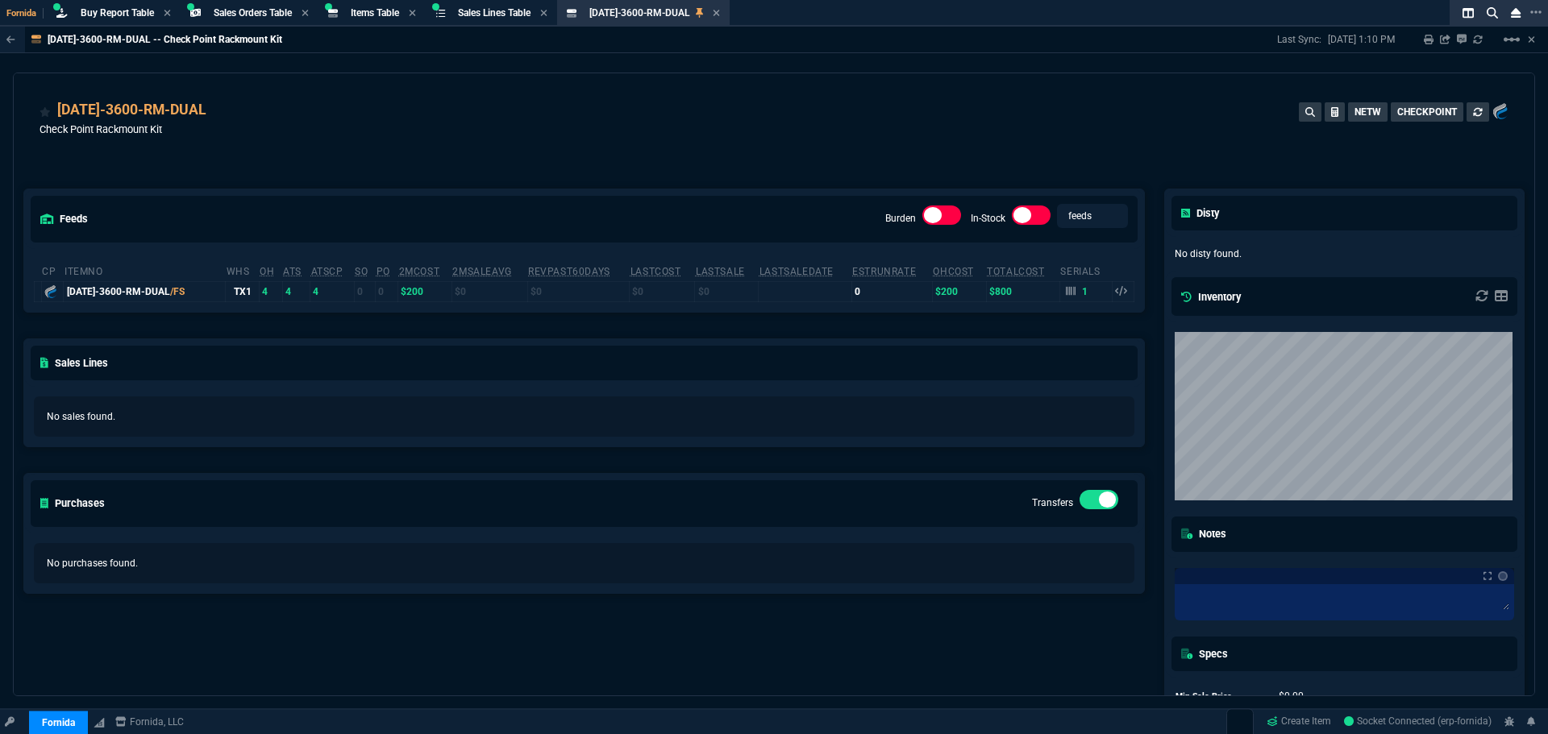
click at [333, 166] on div "feeds Burden In-Stock feeds prices cp ItemNo WHS OH ATS ATSCP SO PO 2MCost 2MSa…" at bounding box center [584, 474] width 1141 height 643
click at [213, 110] on icon at bounding box center [217, 111] width 9 height 10
click at [158, 10] on div "Buy Report Table Buy Report" at bounding box center [126, 13] width 90 height 14
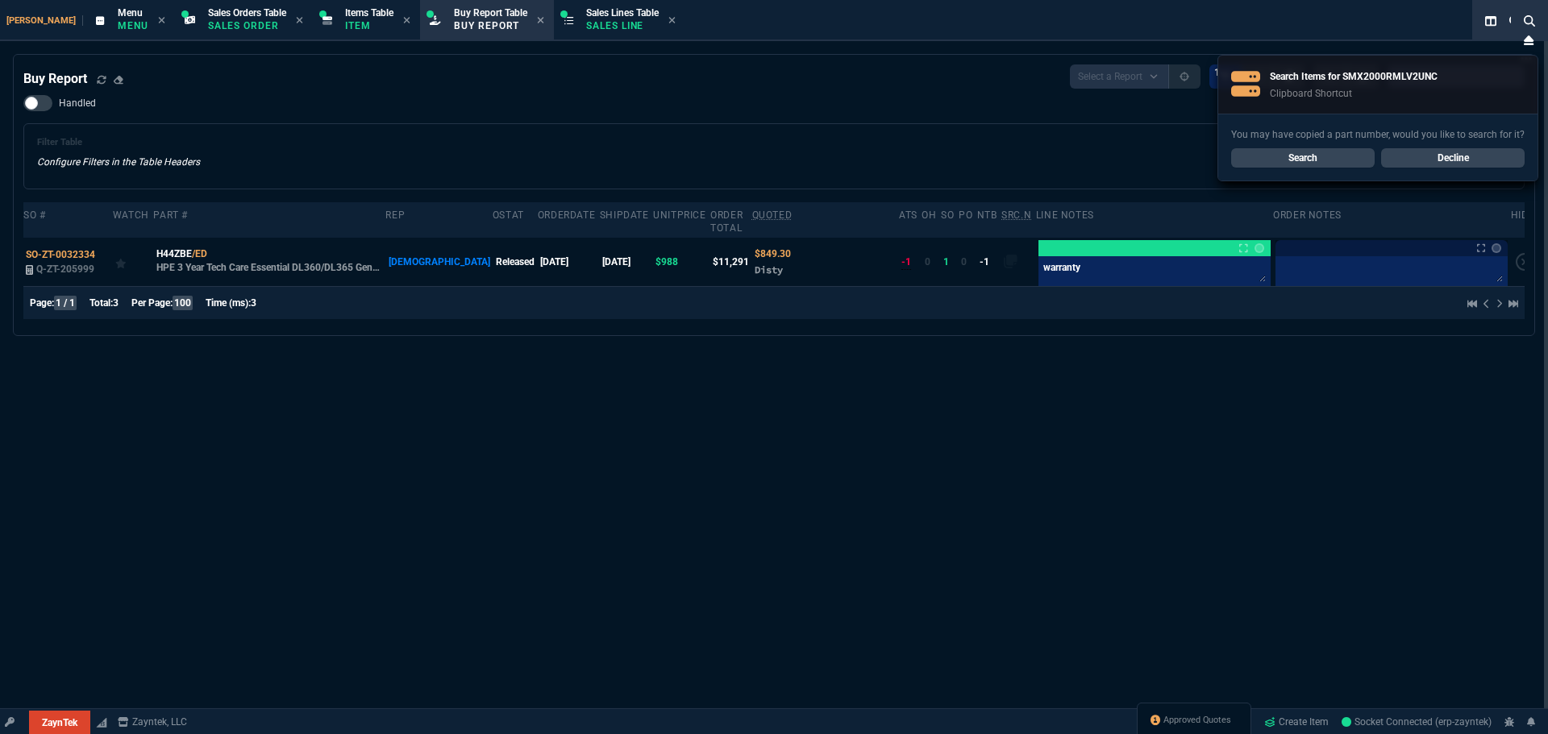
select select "9: OCAM"
click at [1316, 153] on link "Search" at bounding box center [1302, 157] width 143 height 19
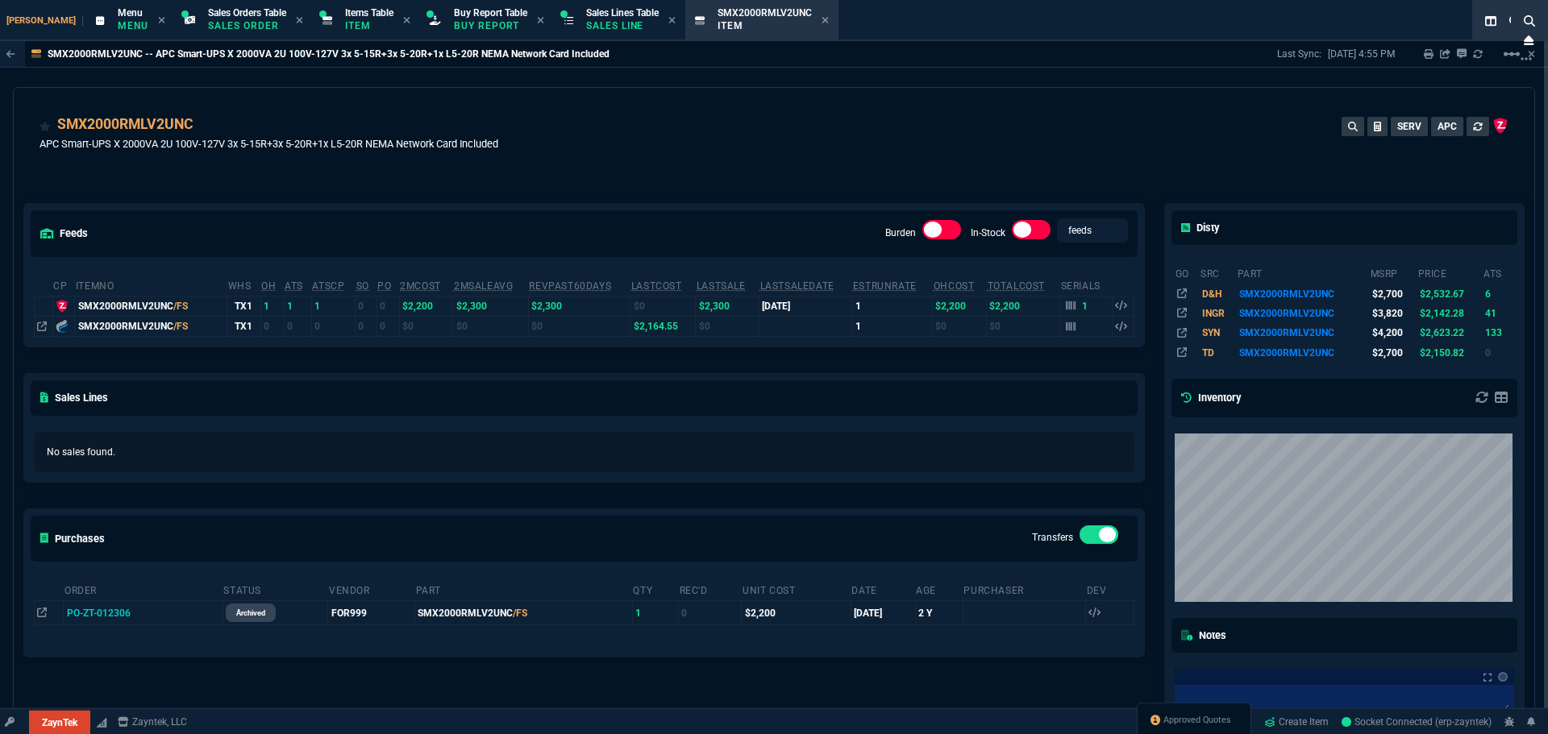
click at [867, 170] on div "feeds Burden In-Stock feeds prices cp ItemNo WHS OH ATS ATSCP SO PO 2MCost 2MSa…" at bounding box center [584, 541] width 1141 height 747
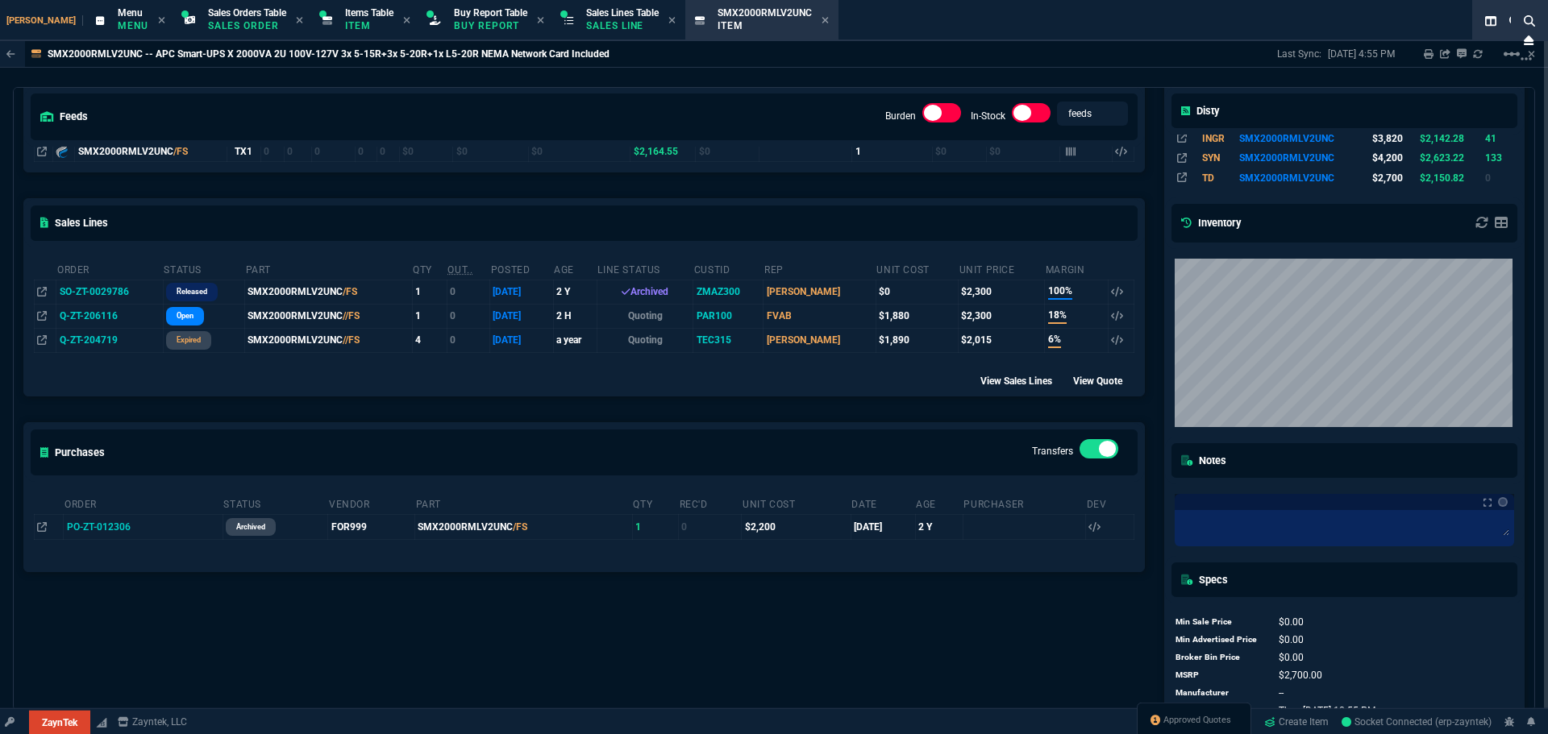
scroll to position [181, 0]
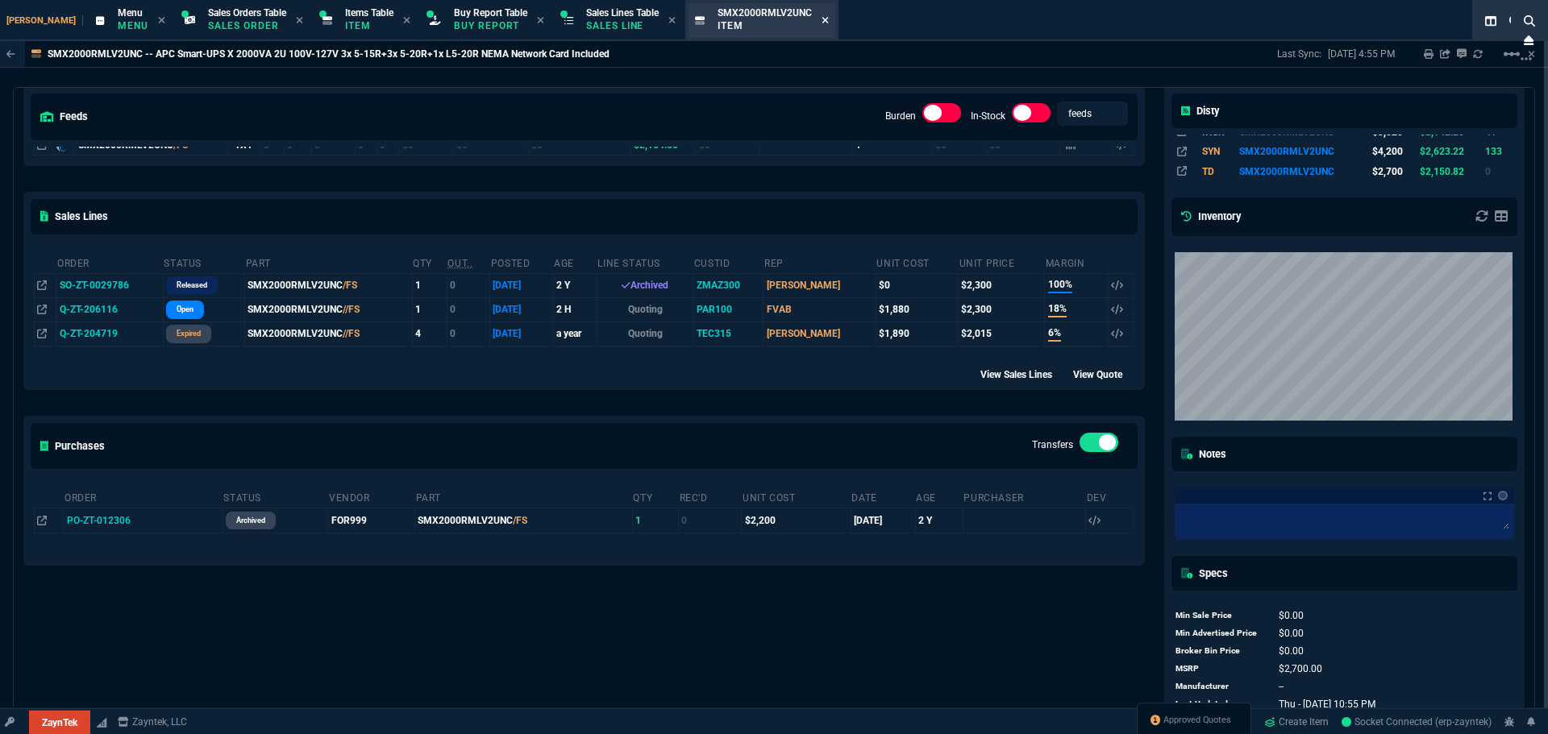
click at [821, 22] on icon at bounding box center [824, 20] width 7 height 10
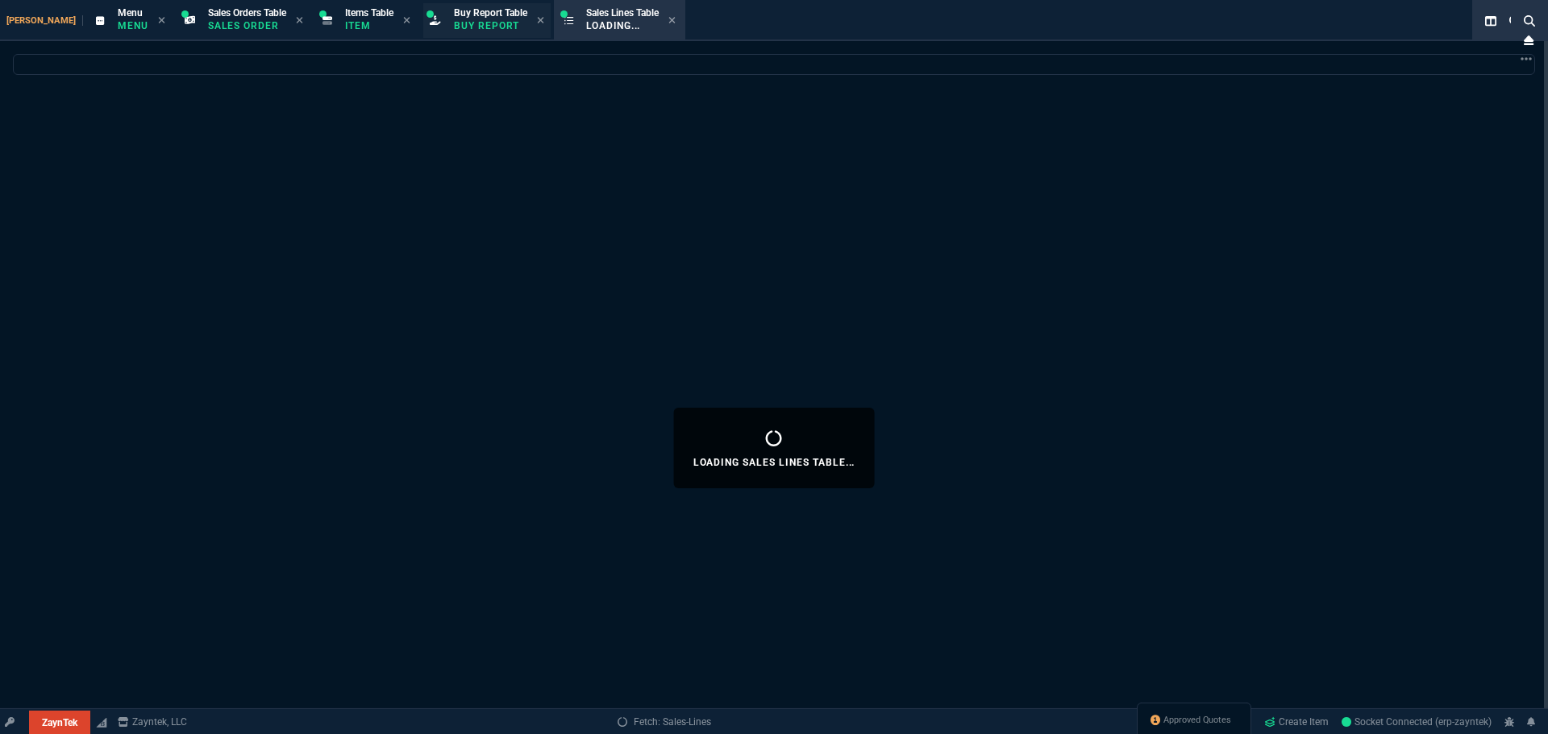
select select
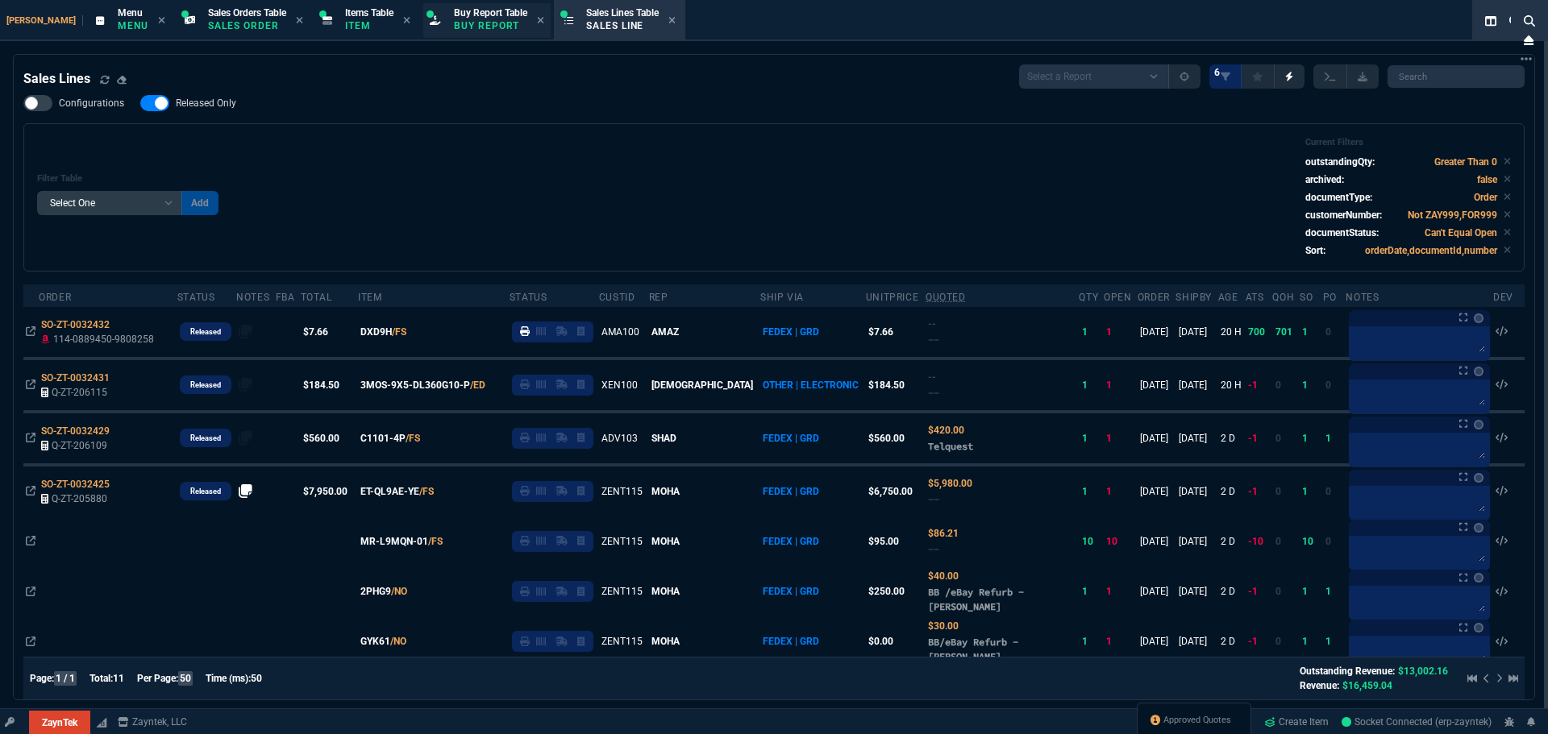
click at [463, 35] on div "Buy Report Table Buy Report" at bounding box center [486, 20] width 127 height 35
select select "28: OCAM"
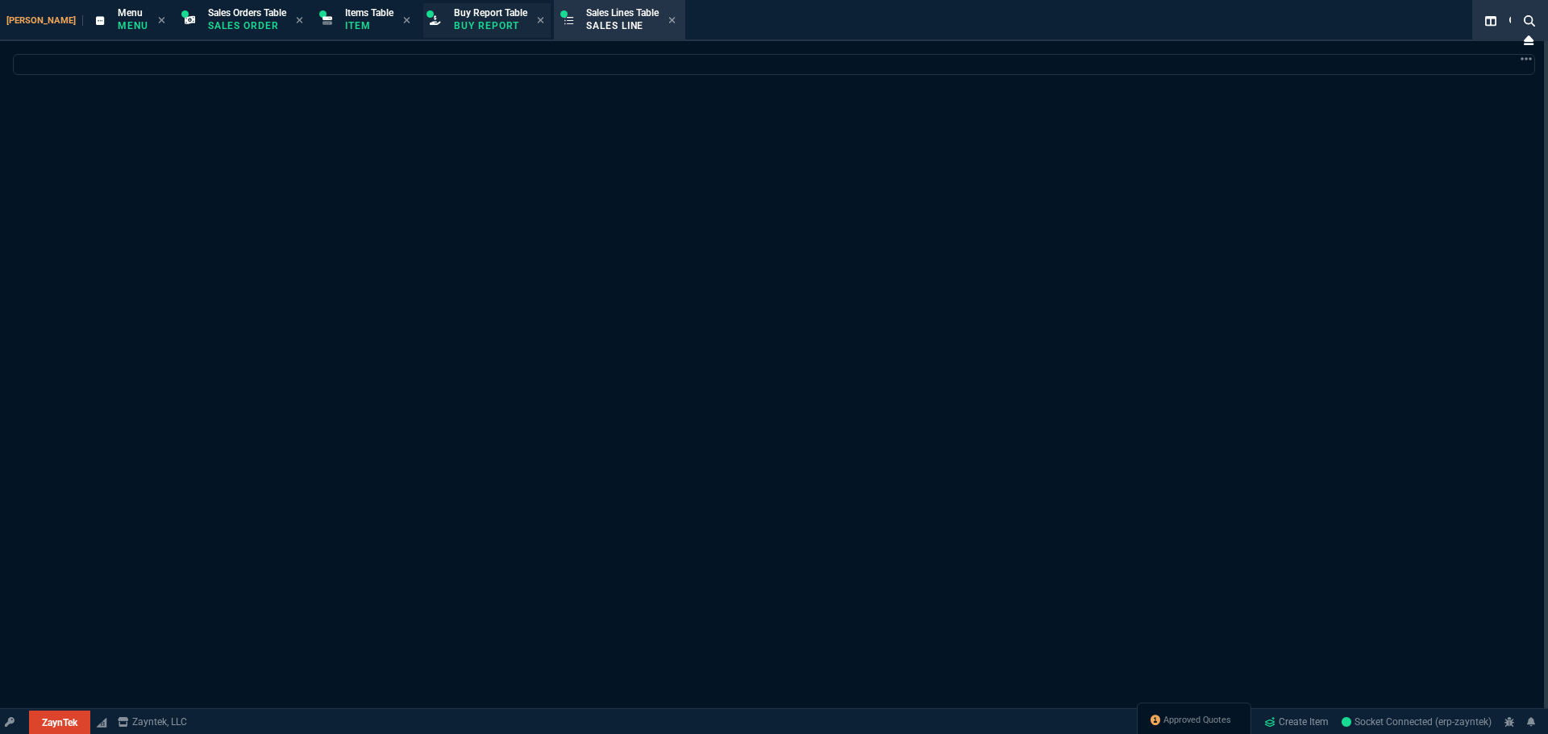
click at [462, 25] on p "Buy Report" at bounding box center [490, 25] width 73 height 13
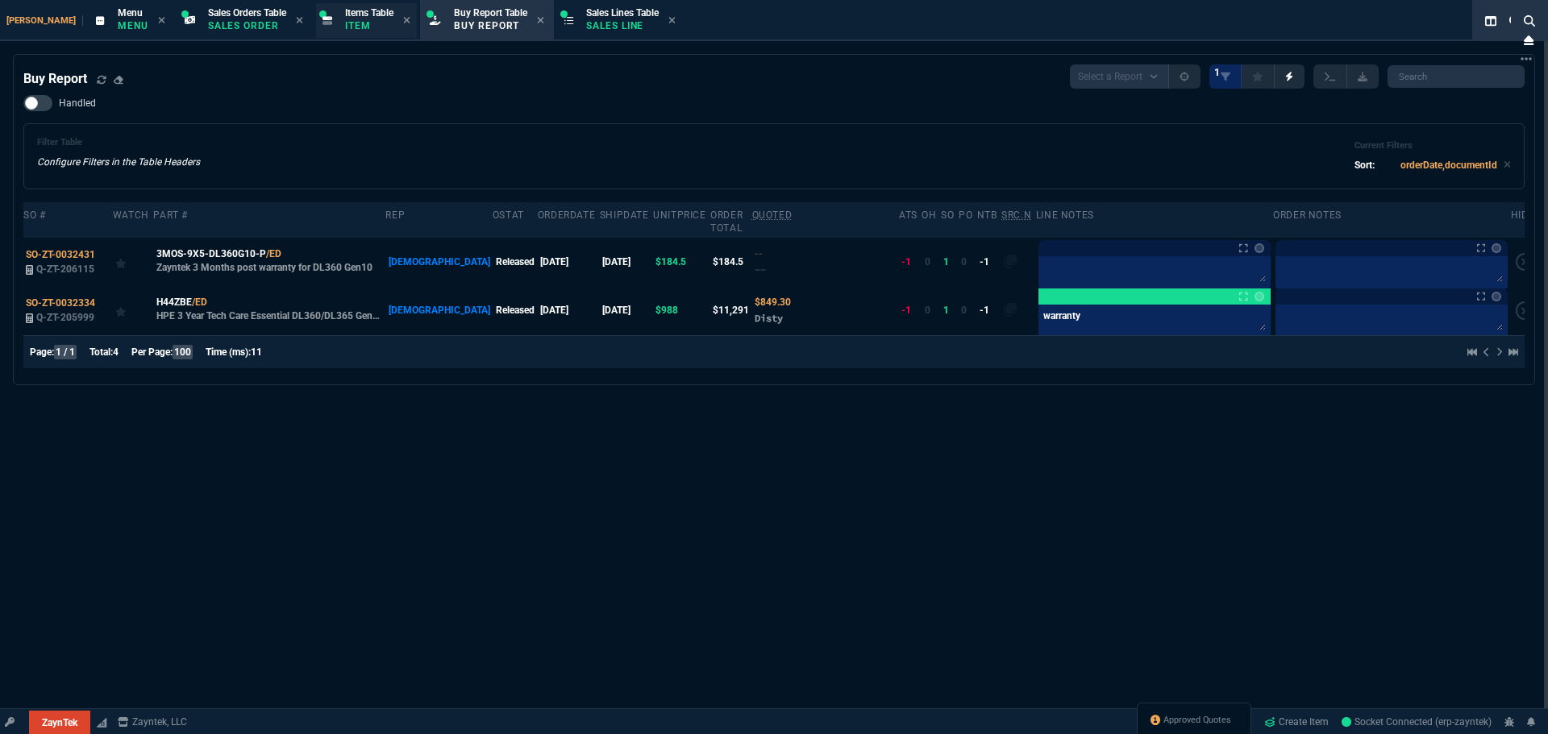
click at [345, 24] on p "Item" at bounding box center [369, 25] width 48 height 13
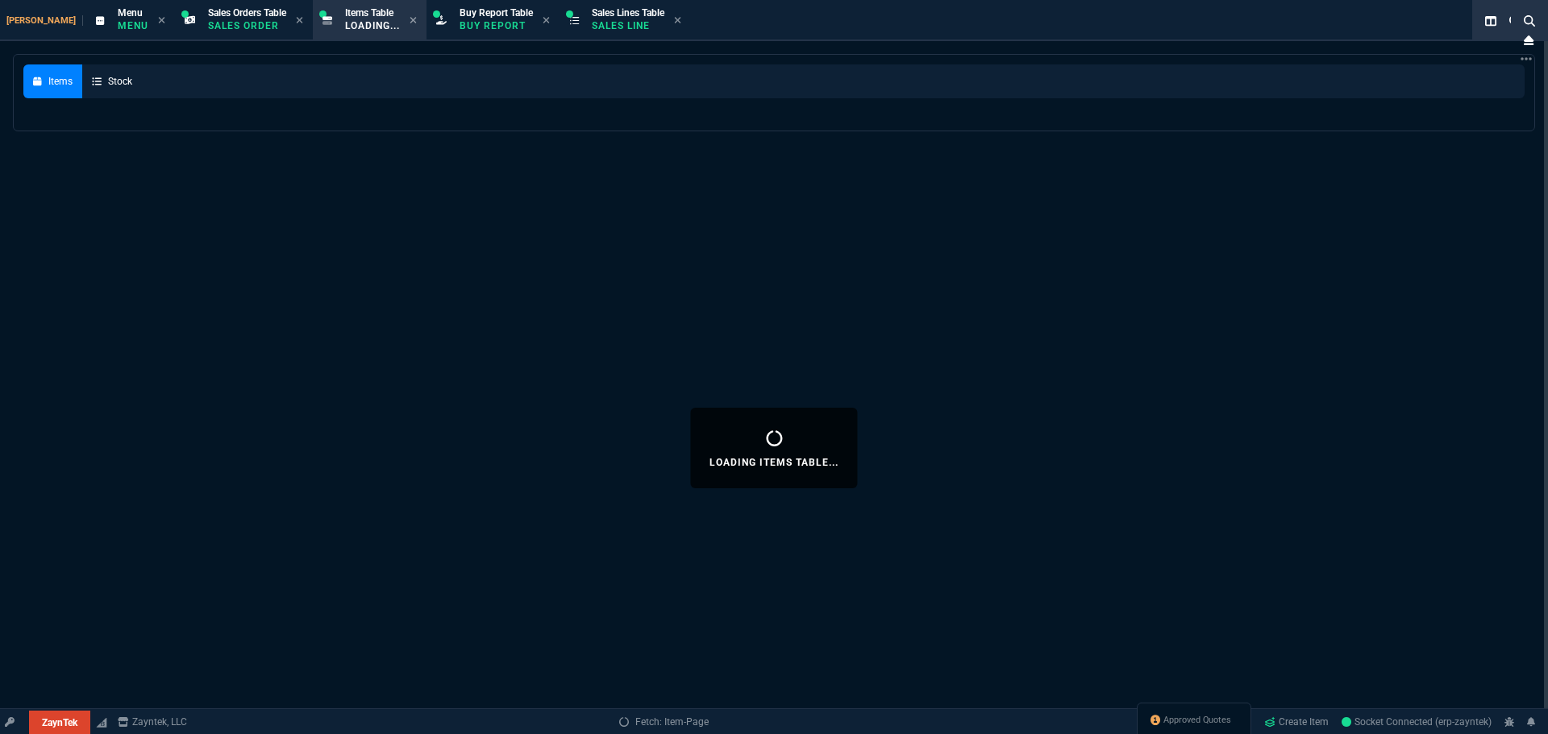
select select
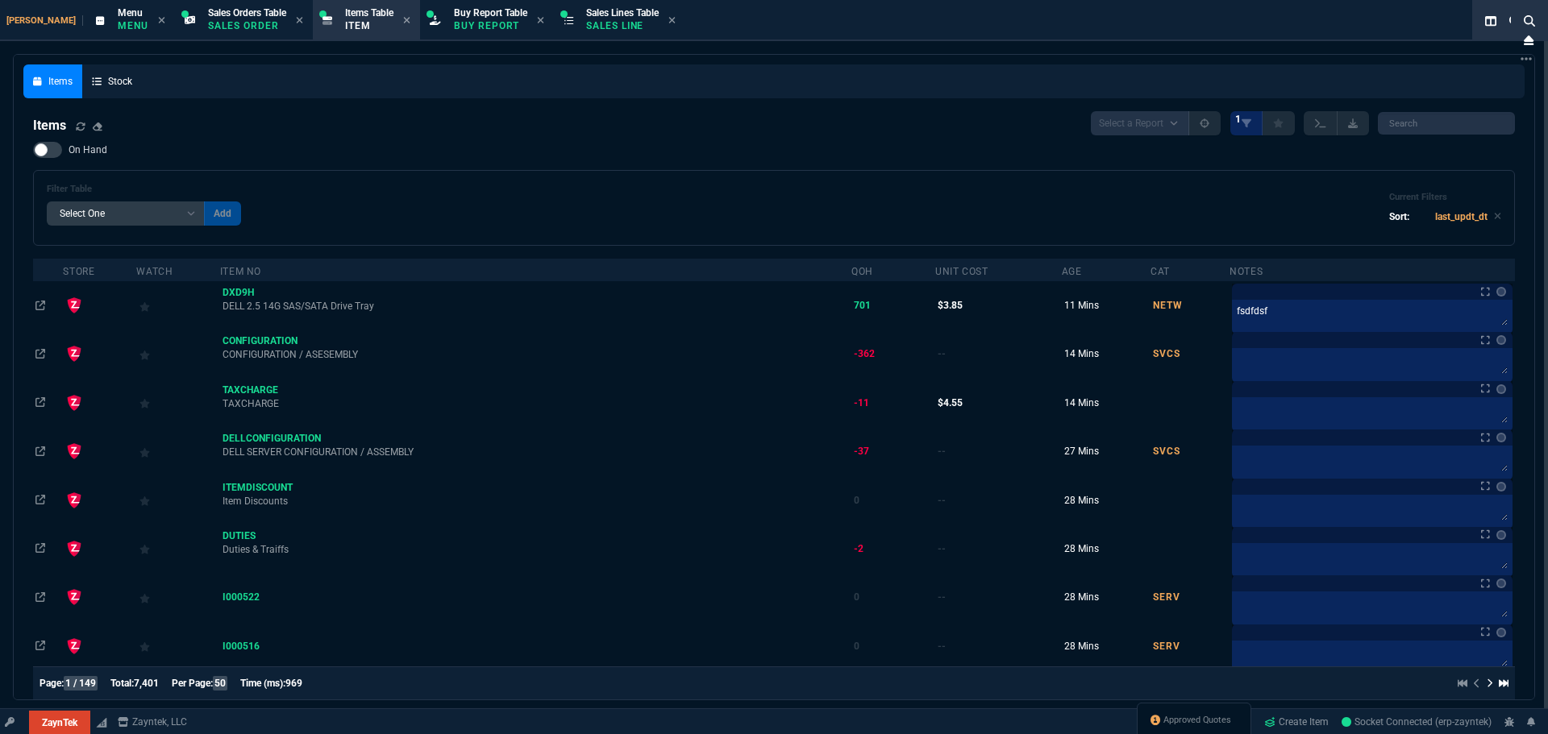
click at [1360, 261] on th "Notes" at bounding box center [1371, 270] width 285 height 23
click at [1433, 135] on input "search" at bounding box center [1446, 123] width 137 height 23
paste input "322899"
type input "322899"
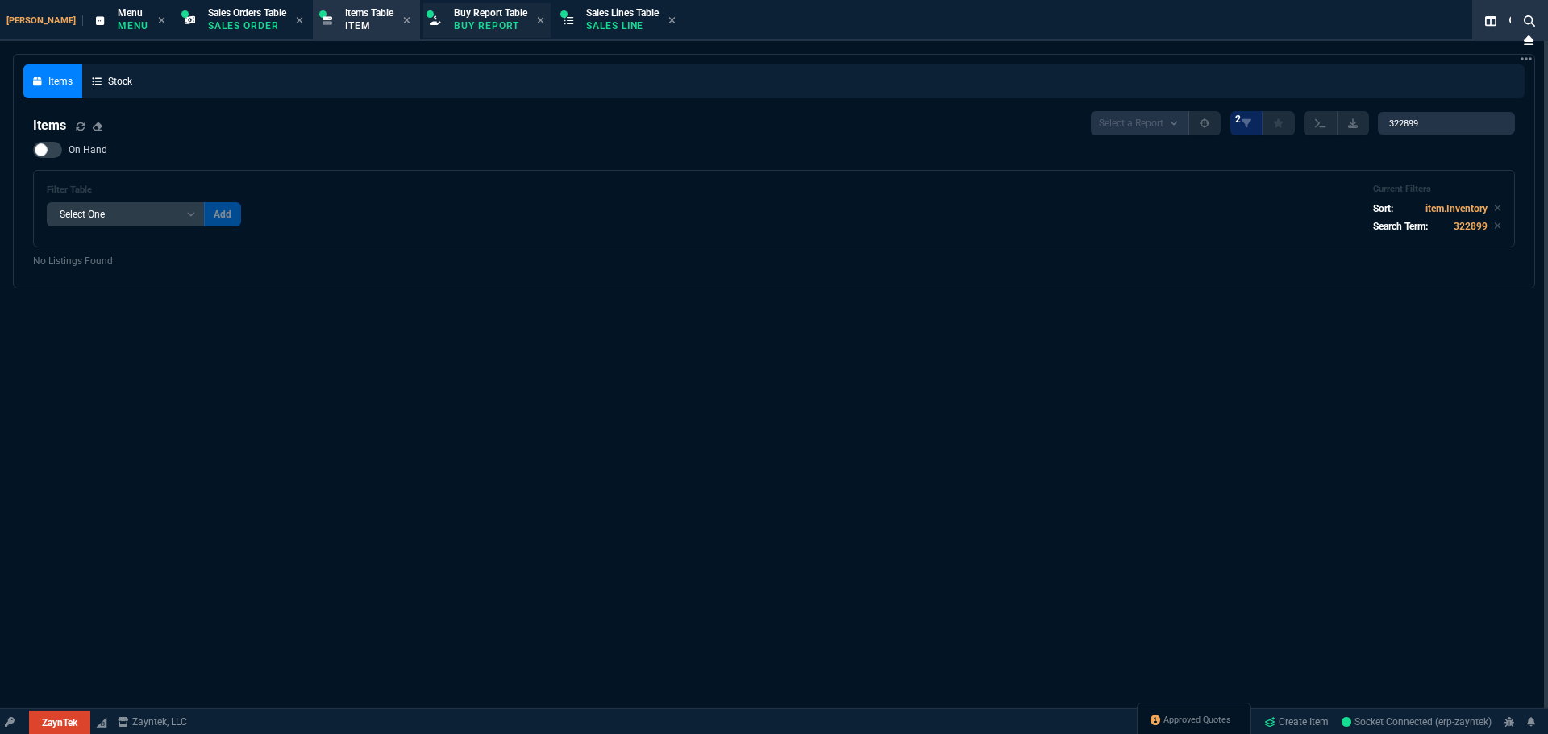
click at [457, 19] on div "Buy Report Table Buy Report" at bounding box center [490, 20] width 73 height 28
